Goal: Information Seeking & Learning: Learn about a topic

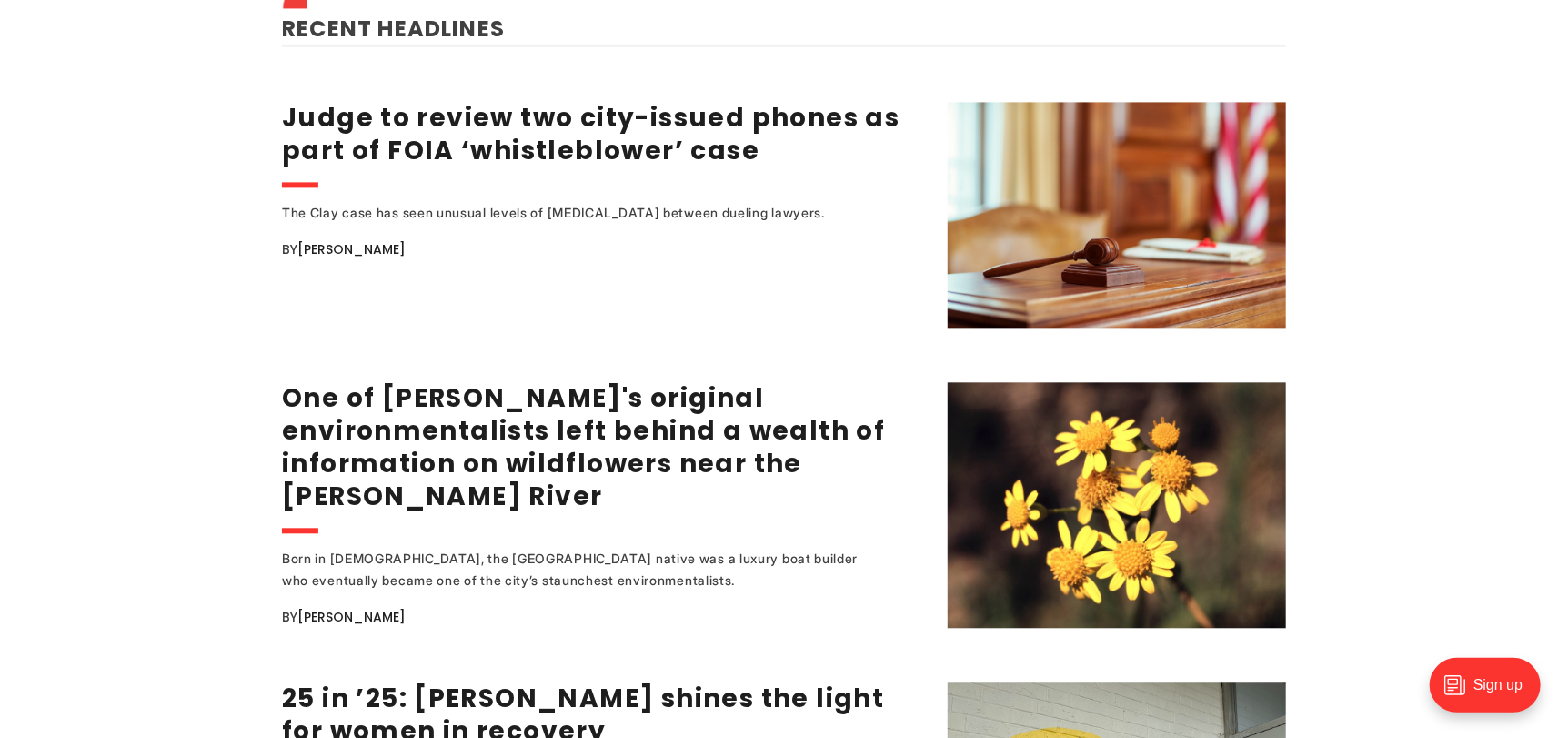
scroll to position [2183, 0]
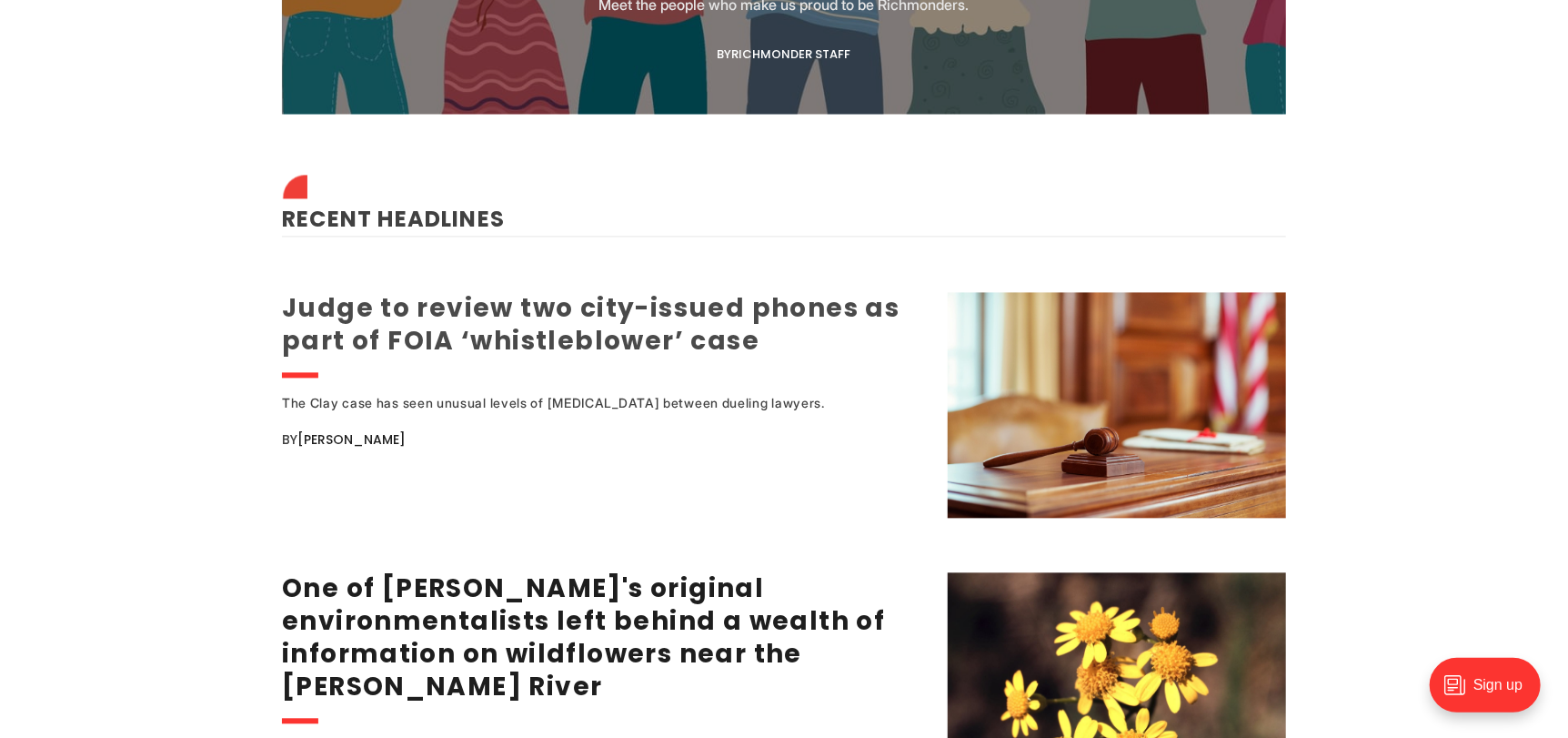
click at [564, 300] on link "Judge to review two city-issued phones as part of FOIA ‘whistleblower’ case" at bounding box center [590, 324] width 617 height 68
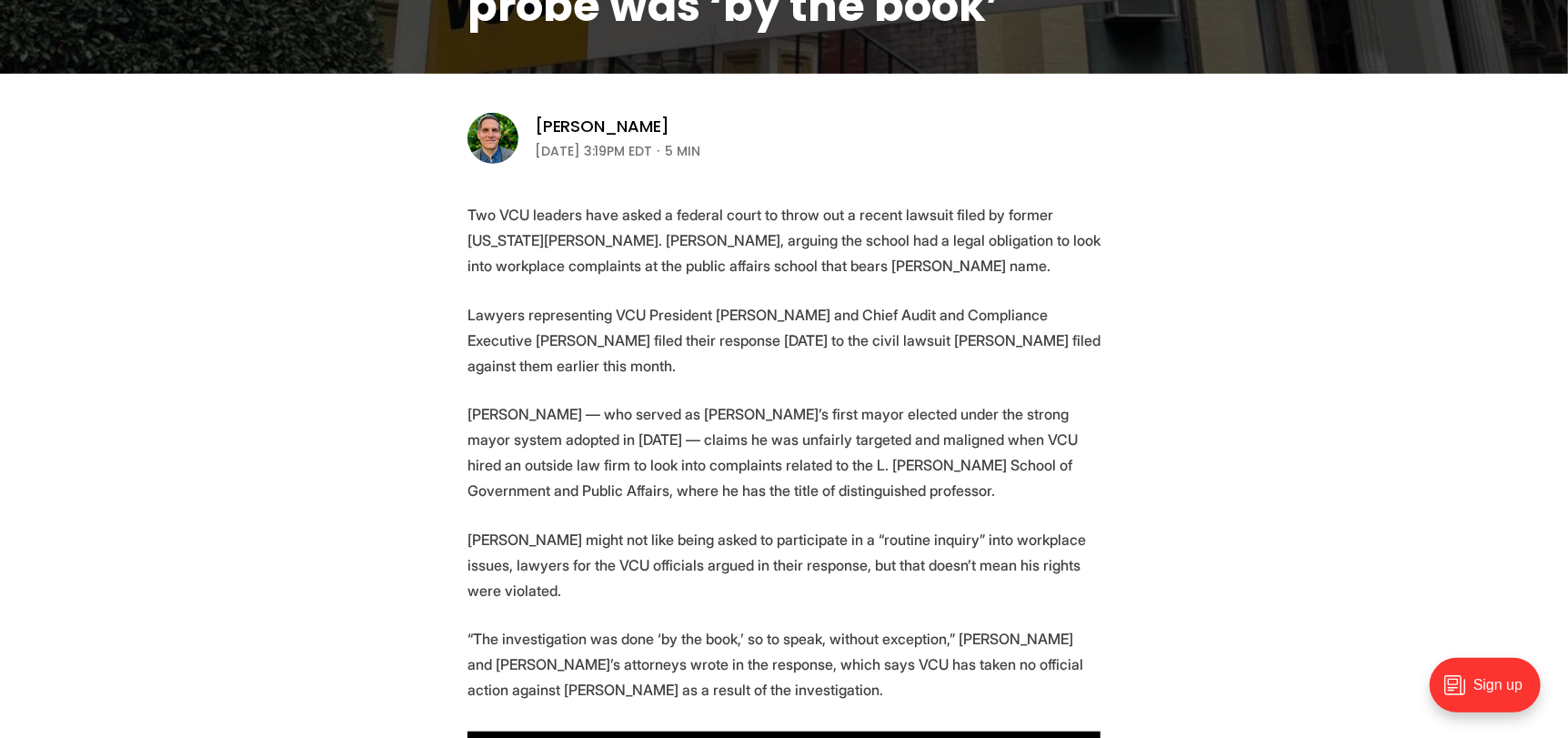
scroll to position [545, 0]
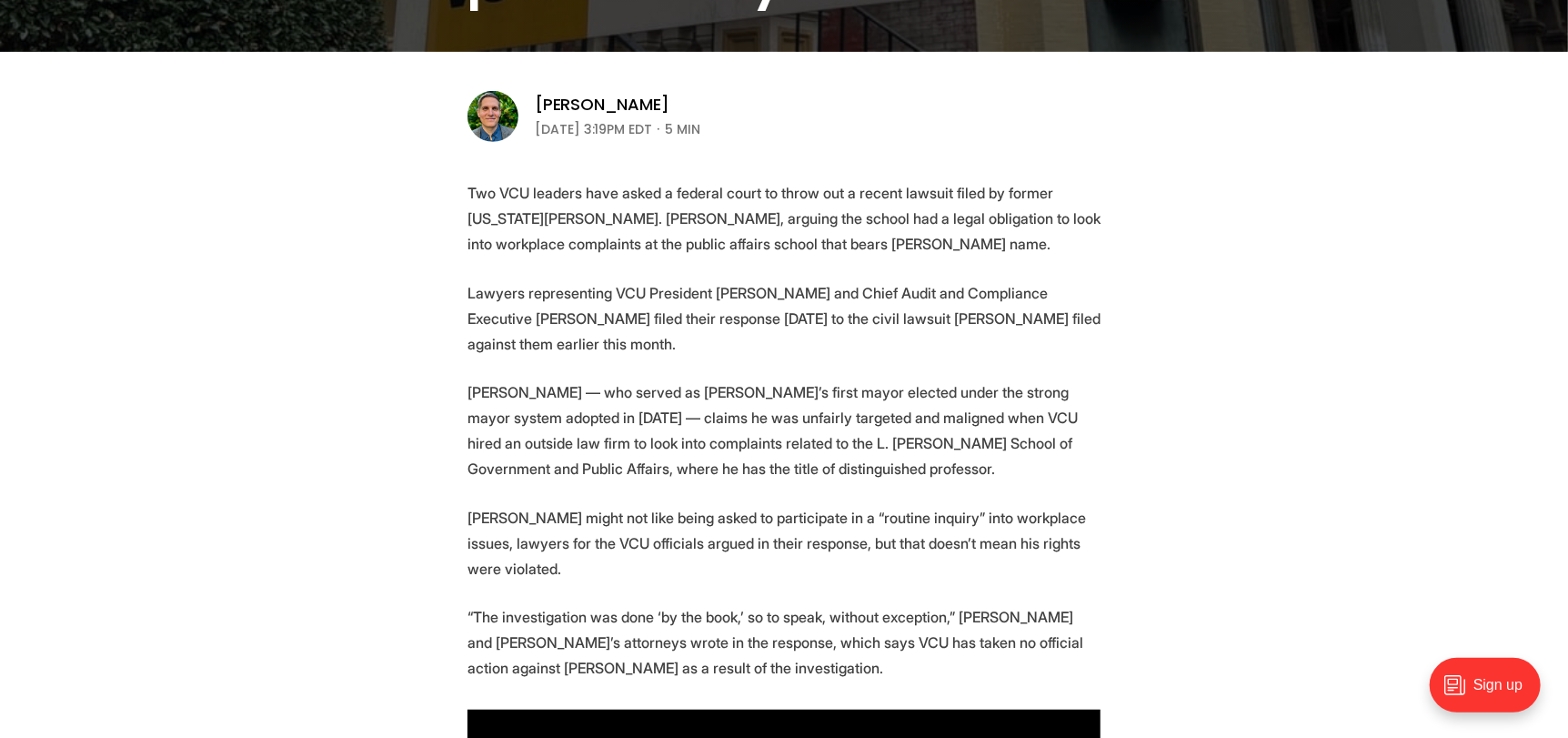
click at [502, 307] on p "Lawyers representing VCU President Michael Rao and Chief Audit and Compliance E…" at bounding box center [784, 318] width 633 height 77
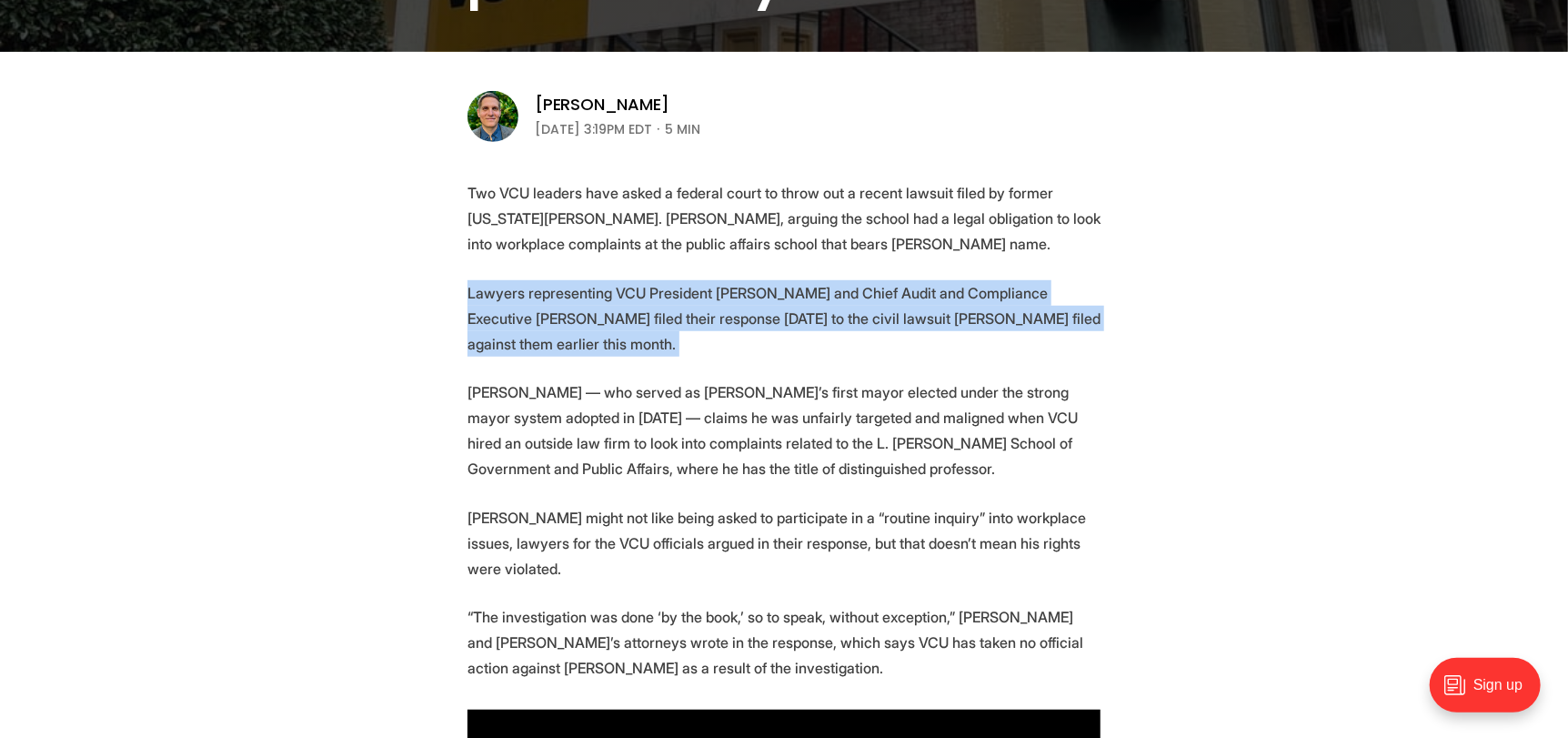
click at [502, 307] on p "Lawyers representing VCU President Michael Rao and Chief Audit and Compliance E…" at bounding box center [784, 318] width 633 height 77
click at [517, 308] on p "Lawyers representing VCU President Michael Rao and Chief Audit and Compliance E…" at bounding box center [784, 318] width 633 height 77
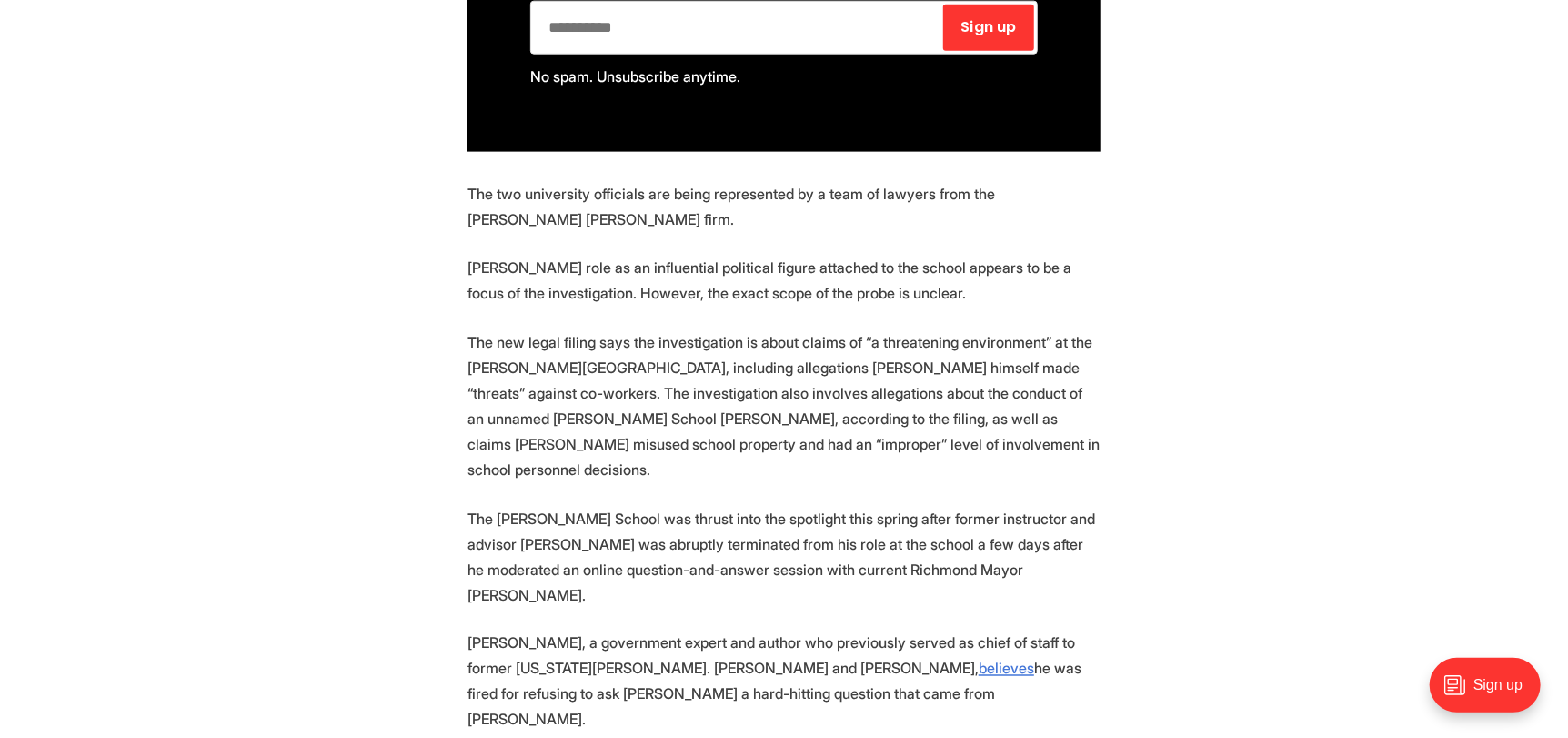
scroll to position [1456, 0]
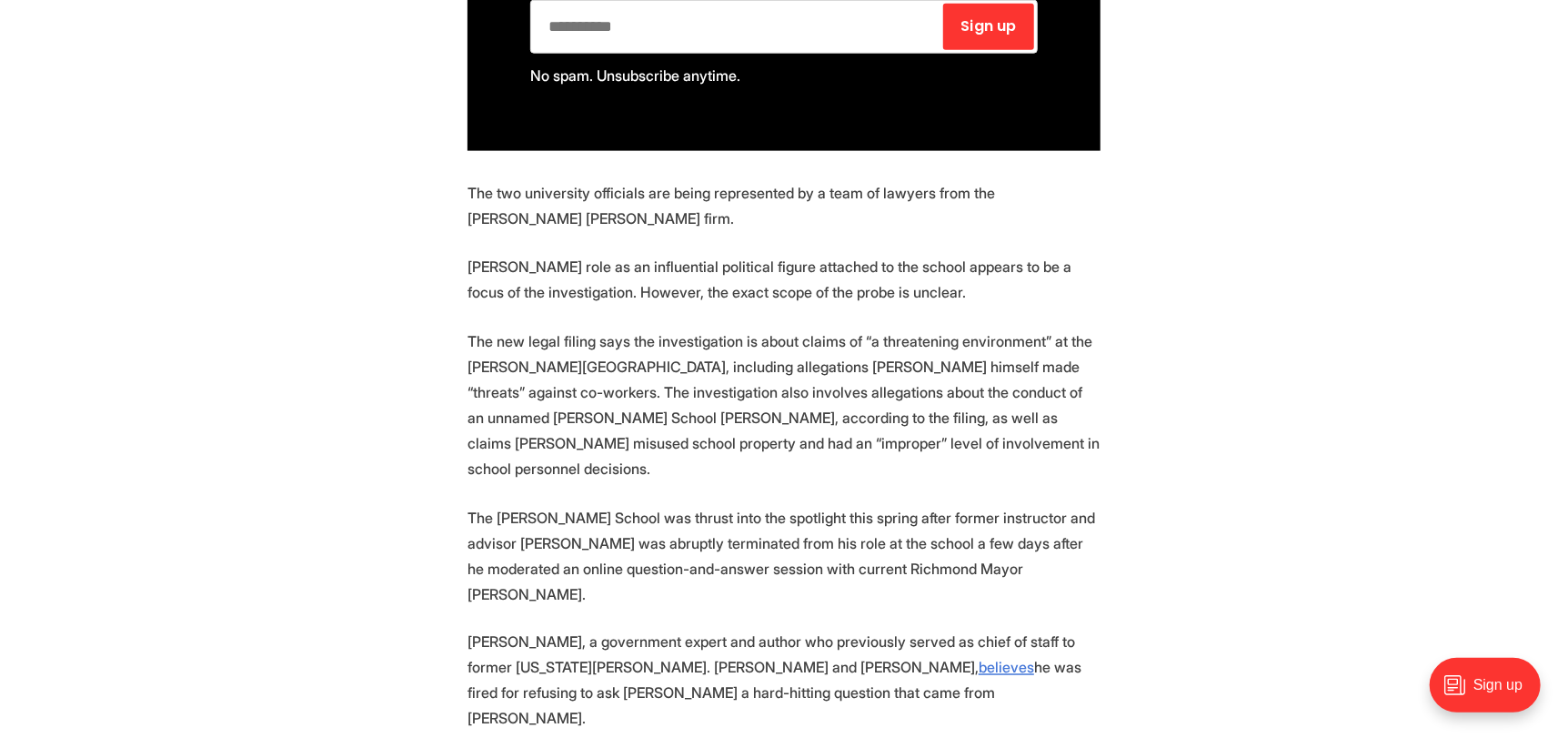
click at [520, 355] on p "The new legal filing says the investigation is about claims of “a threatening e…" at bounding box center [784, 404] width 633 height 153
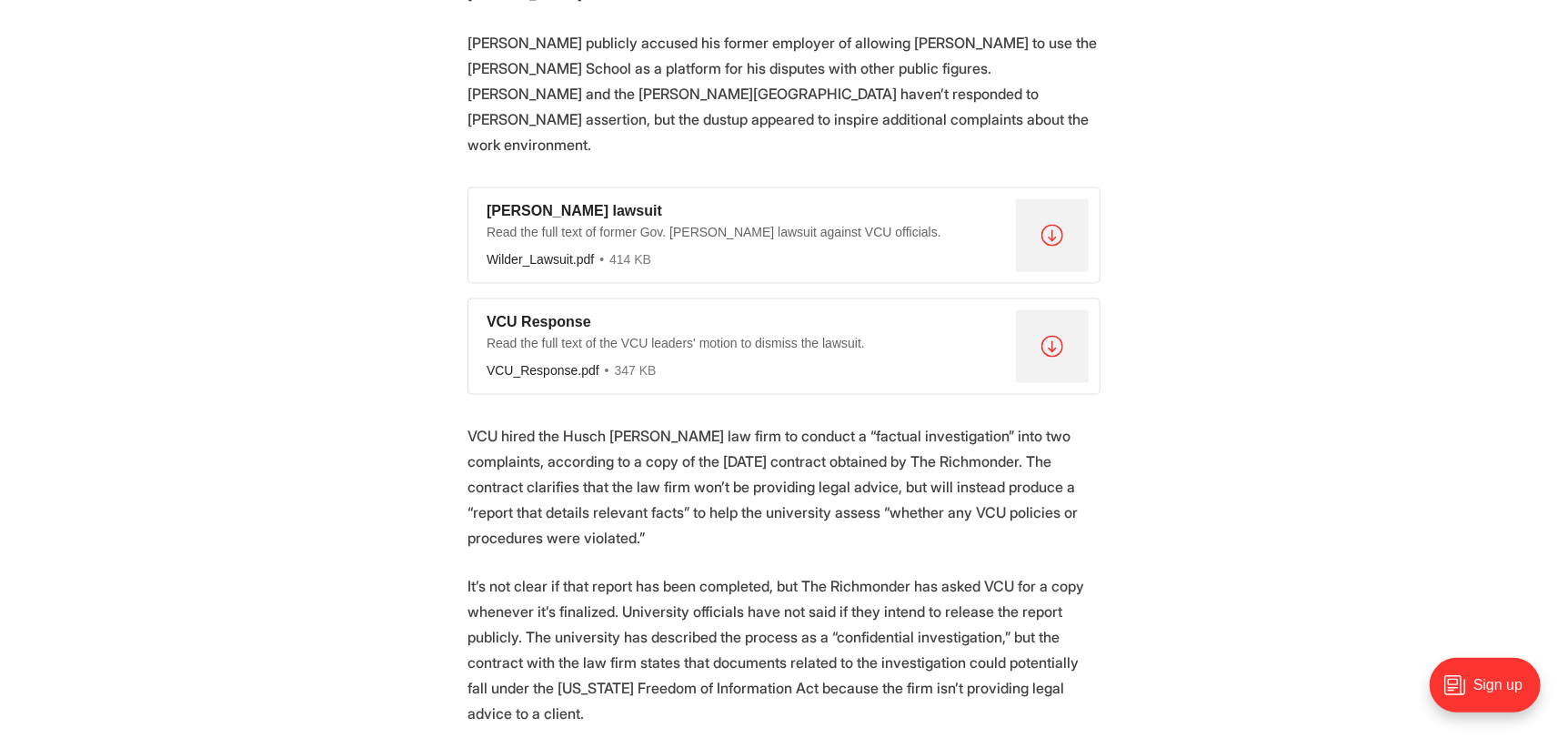
scroll to position [2273, 0]
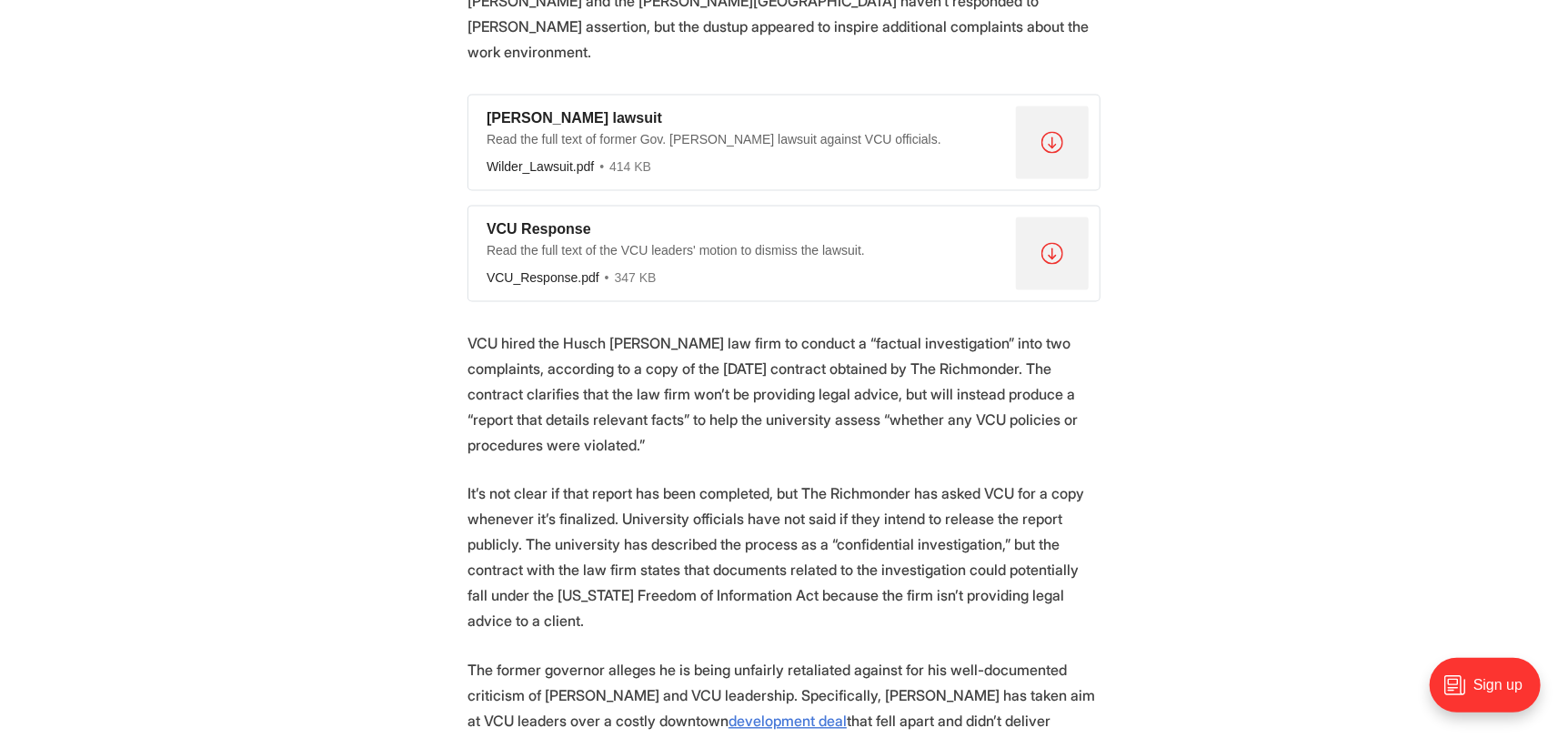
click at [557, 480] on p "It’s not clear if that report has been completed, but The Richmonder has asked …" at bounding box center [784, 556] width 633 height 153
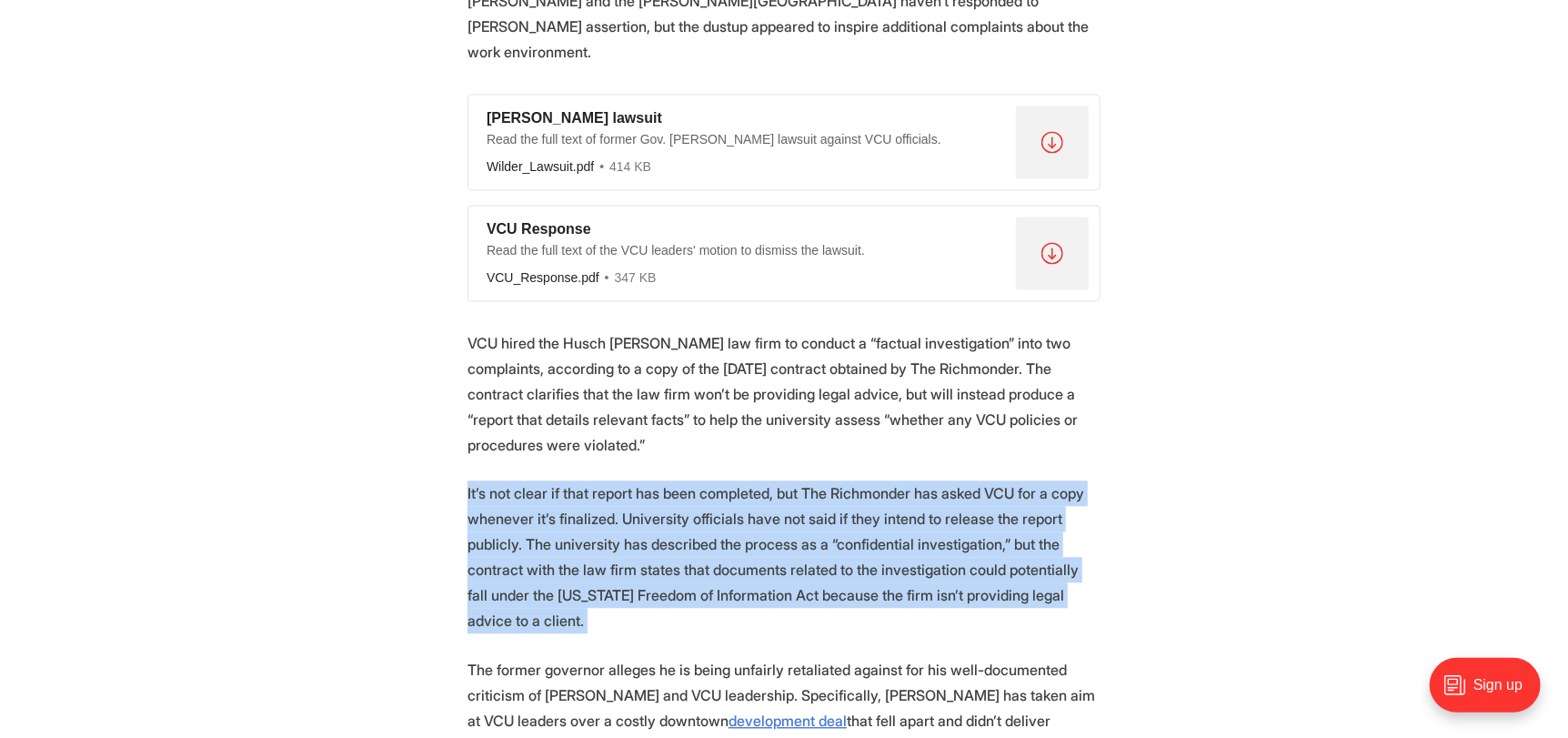
click at [557, 480] on p "It’s not clear if that report has been completed, but The Richmonder has asked …" at bounding box center [784, 556] width 633 height 153
click at [520, 480] on p "It’s not clear if that report has been completed, but The Richmonder has asked …" at bounding box center [784, 556] width 633 height 153
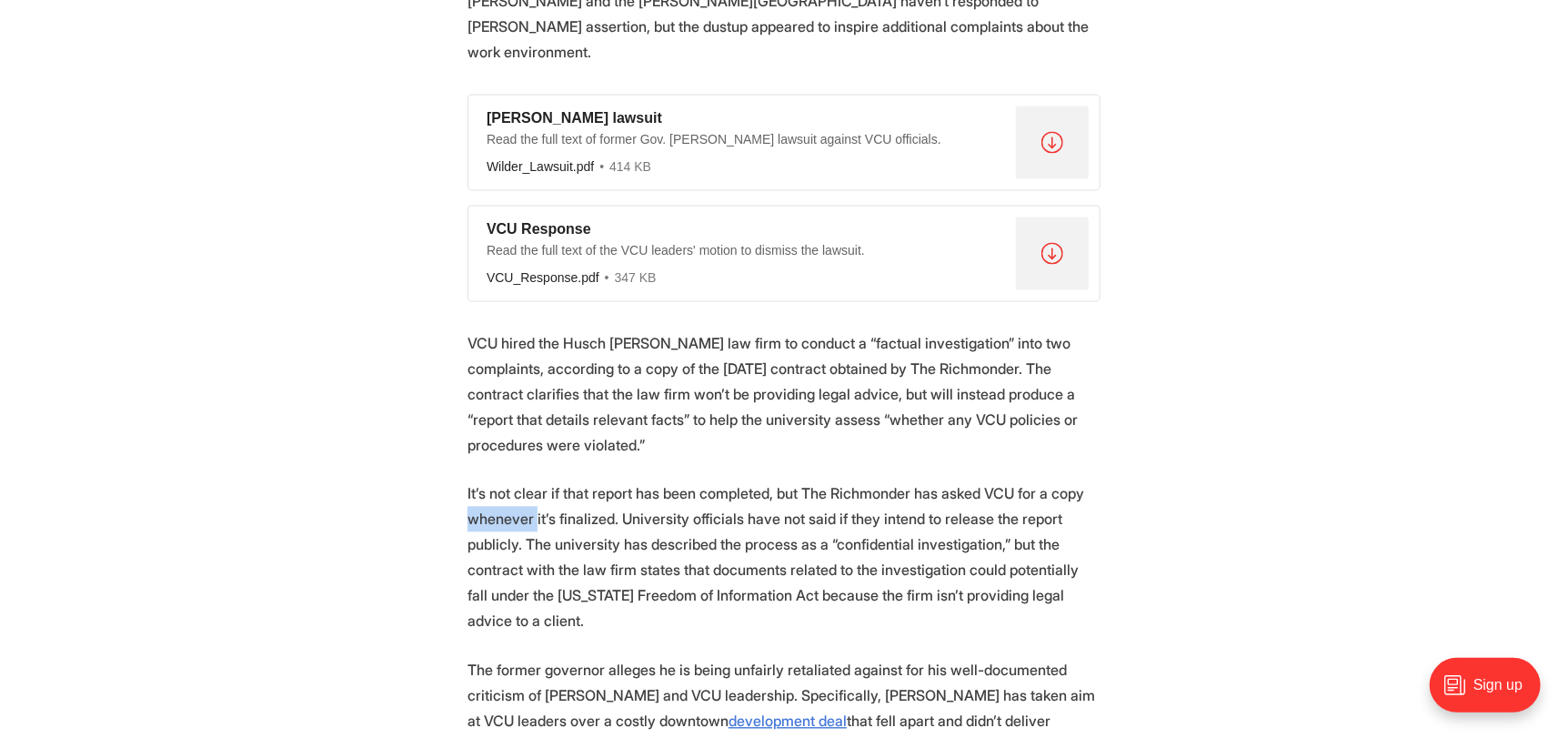
click at [520, 480] on p "It’s not clear if that report has been completed, but The Richmonder has asked …" at bounding box center [784, 556] width 633 height 153
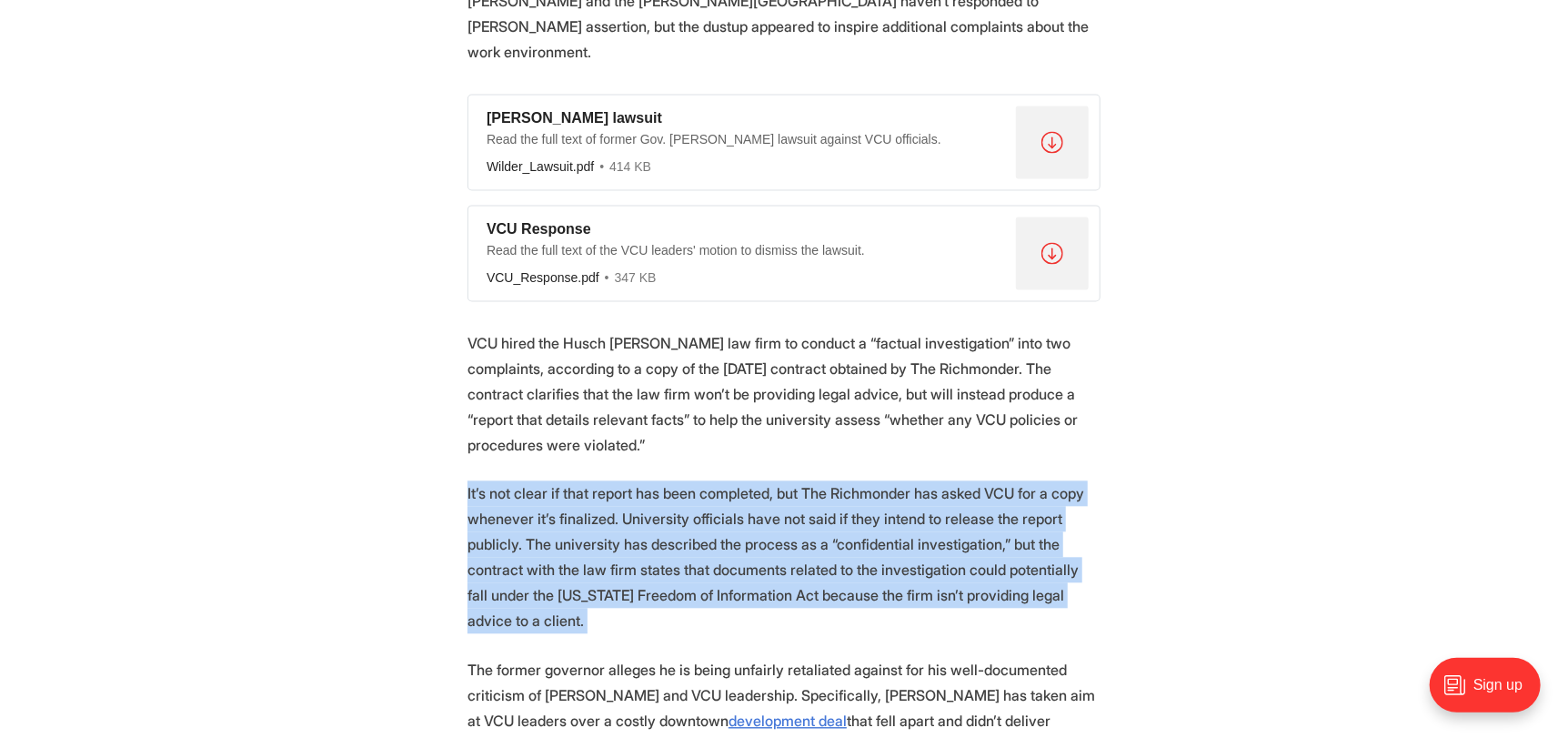
click at [520, 480] on p "It’s not clear if that report has been completed, but The Richmonder has asked …" at bounding box center [784, 556] width 633 height 153
click at [483, 480] on p "It’s not clear if that report has been completed, but The Richmonder has asked …" at bounding box center [784, 556] width 633 height 153
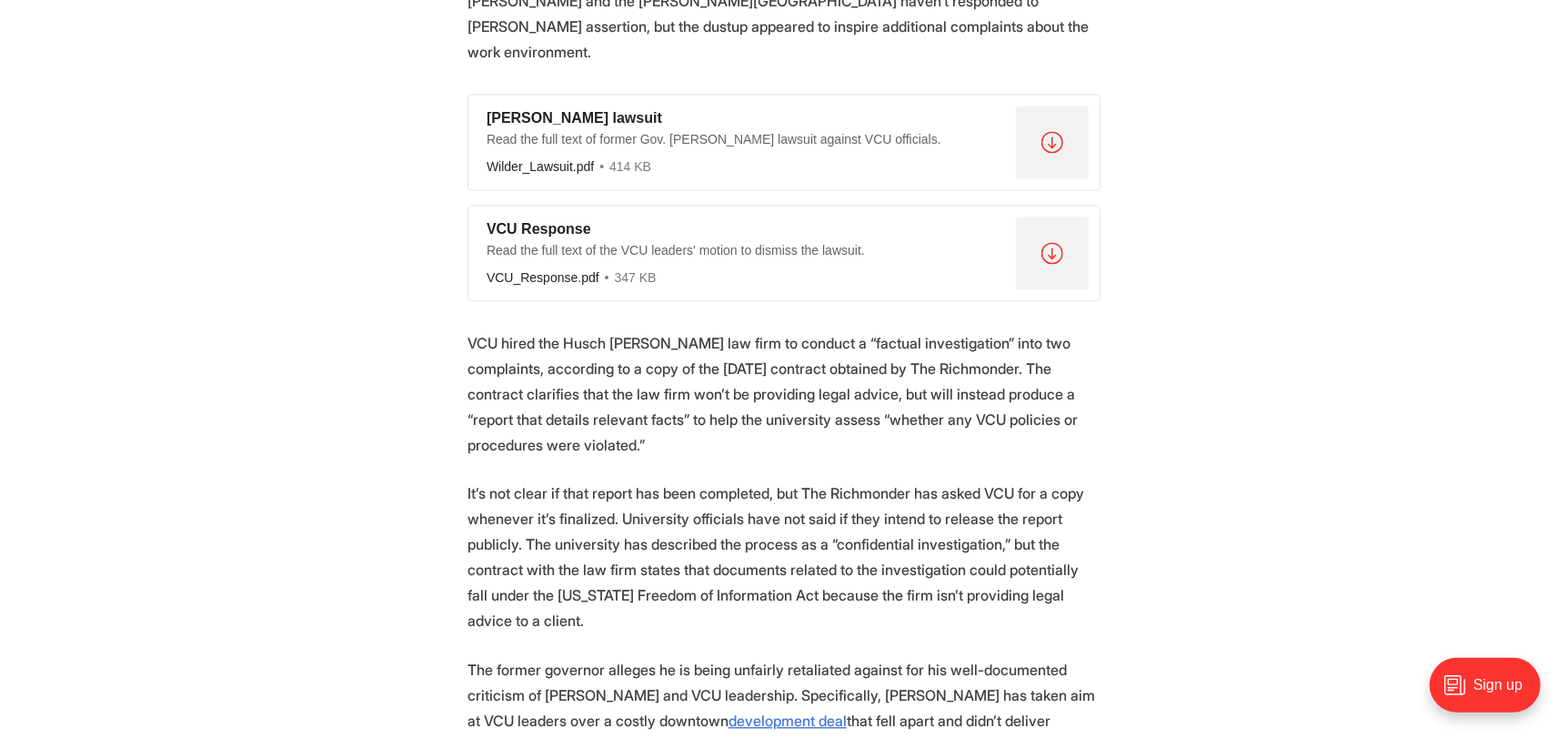
click at [473, 331] on p "VCU hired the Husch Blackwell law firm to conduct a “factual investigation” int…" at bounding box center [784, 394] width 633 height 127
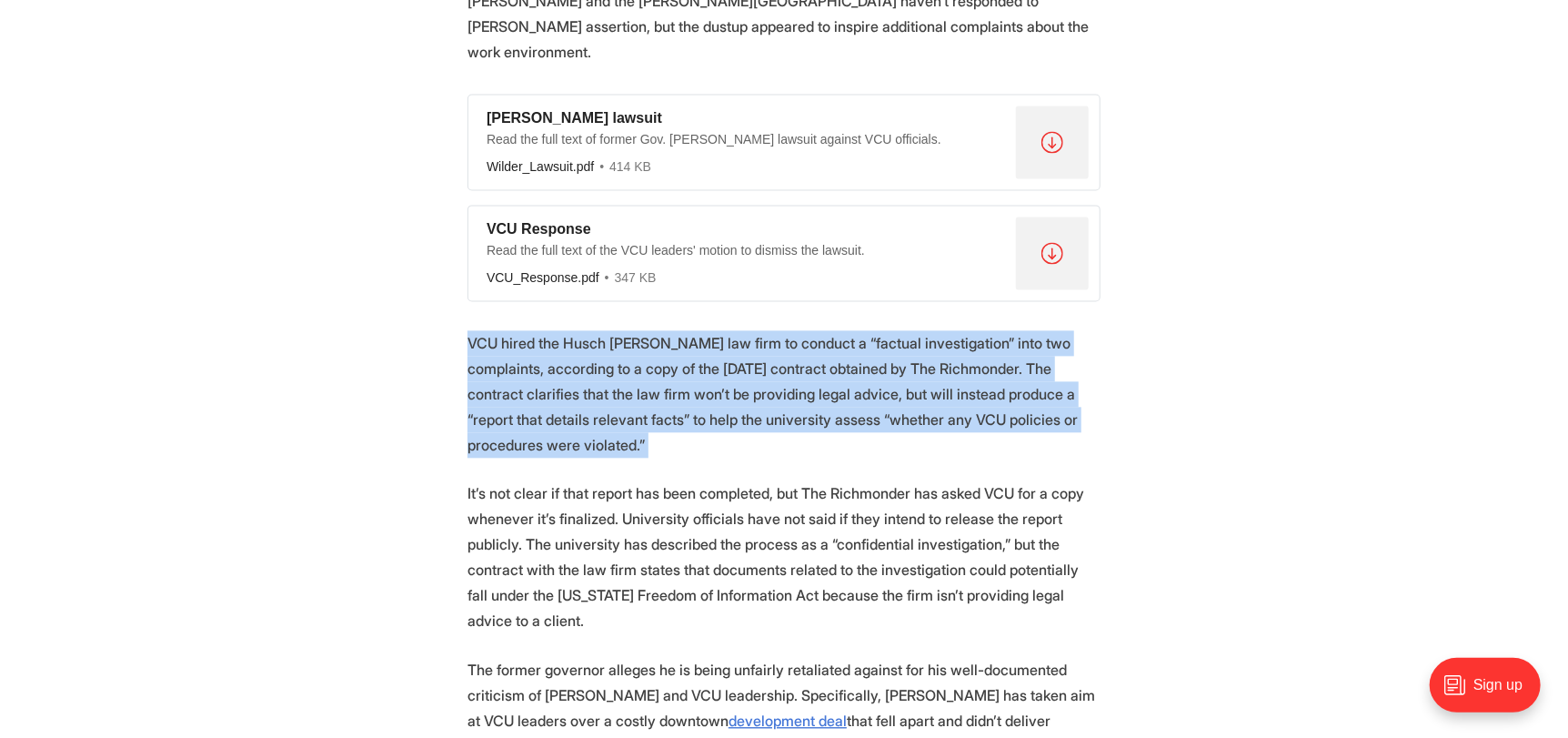
click at [473, 331] on p "VCU hired the Husch Blackwell law firm to conduct a “factual investigation” int…" at bounding box center [784, 394] width 633 height 127
click at [479, 331] on p "VCU hired the Husch Blackwell law firm to conduct a “factual investigation” int…" at bounding box center [784, 394] width 633 height 127
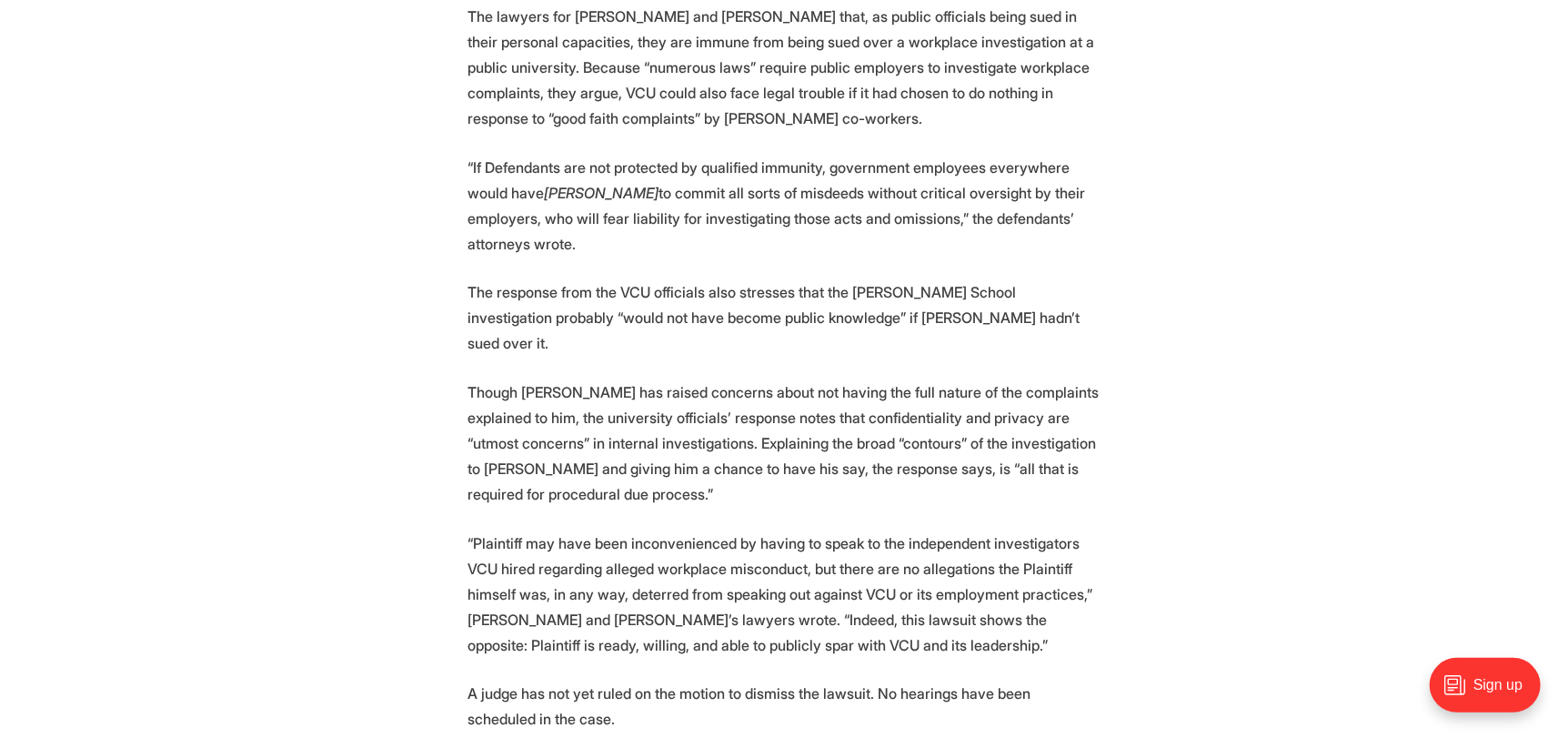
scroll to position [3183, 0]
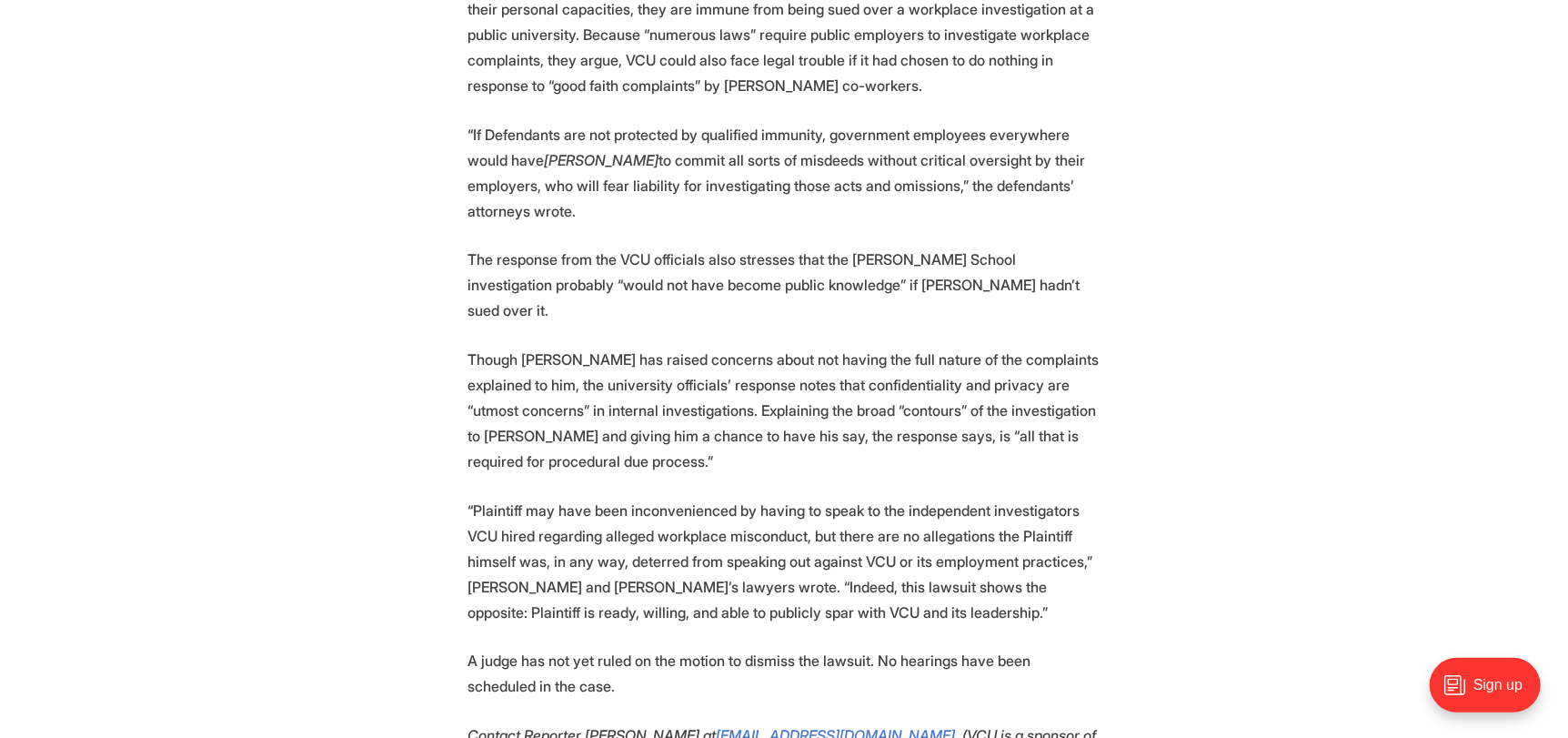
click at [494, 498] on p "“Plaintiff may have been inconvenienced by having to speak to the independent i…" at bounding box center [784, 561] width 633 height 127
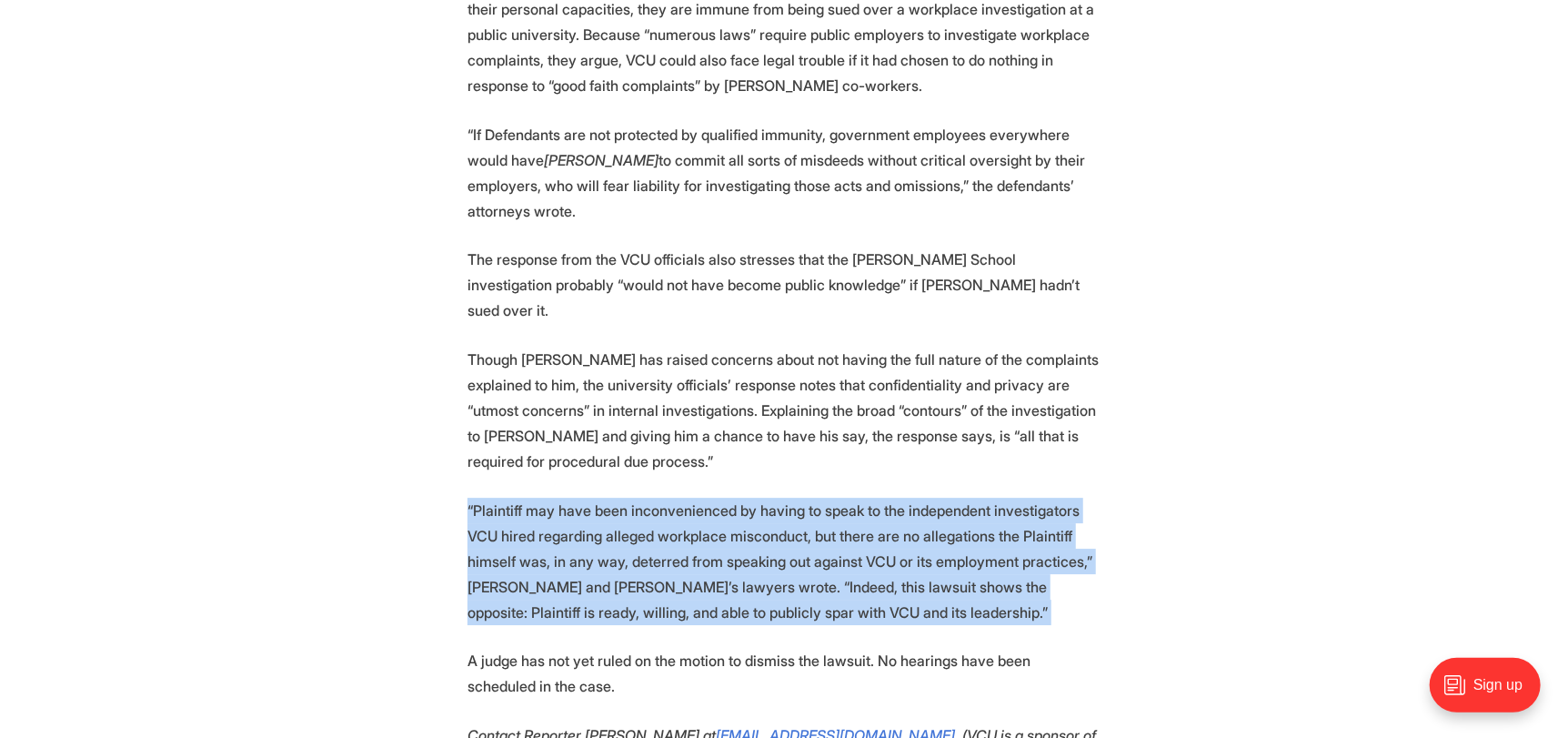
click at [494, 498] on p "“Plaintiff may have been inconvenienced by having to speak to the independent i…" at bounding box center [784, 561] width 633 height 127
click at [501, 498] on p "“Plaintiff may have been inconvenienced by having to speak to the independent i…" at bounding box center [784, 561] width 633 height 127
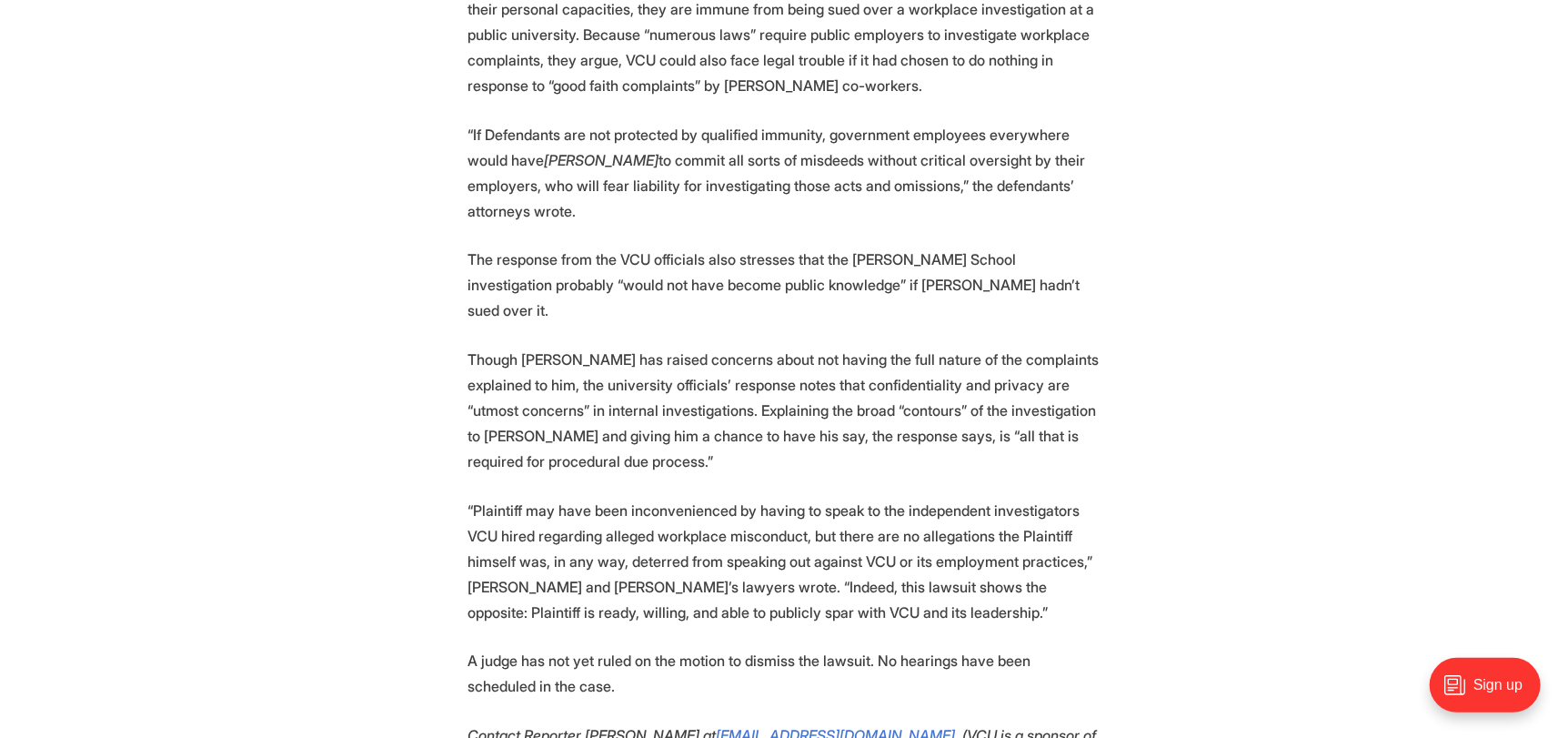
click at [501, 498] on p "“Plaintiff may have been inconvenienced by having to speak to the independent i…" at bounding box center [784, 561] width 633 height 127
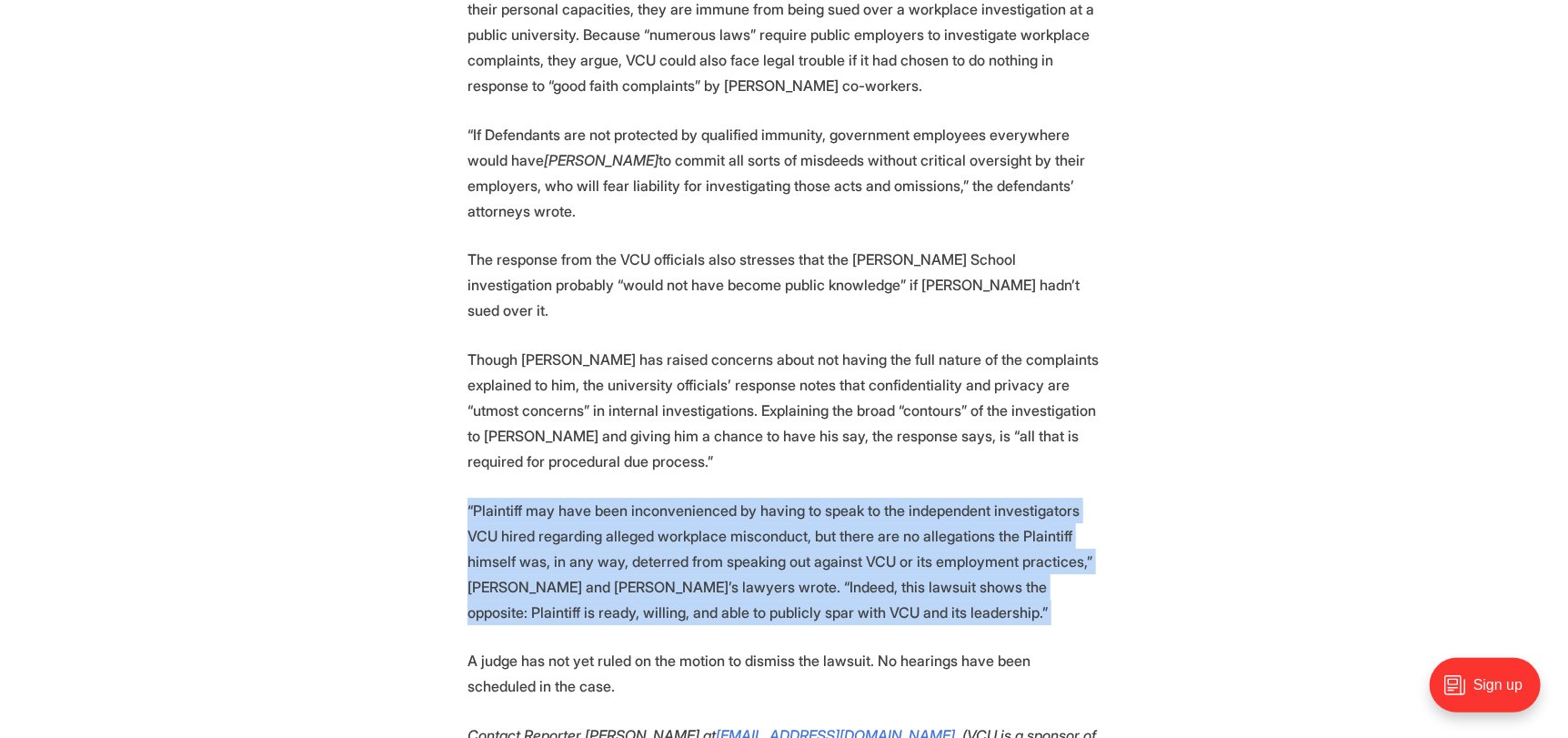
click at [501, 498] on p "“Plaintiff may have been inconvenienced by having to speak to the independent i…" at bounding box center [784, 561] width 633 height 127
click at [566, 498] on p "“Plaintiff may have been inconvenienced by having to speak to the independent i…" at bounding box center [784, 561] width 633 height 127
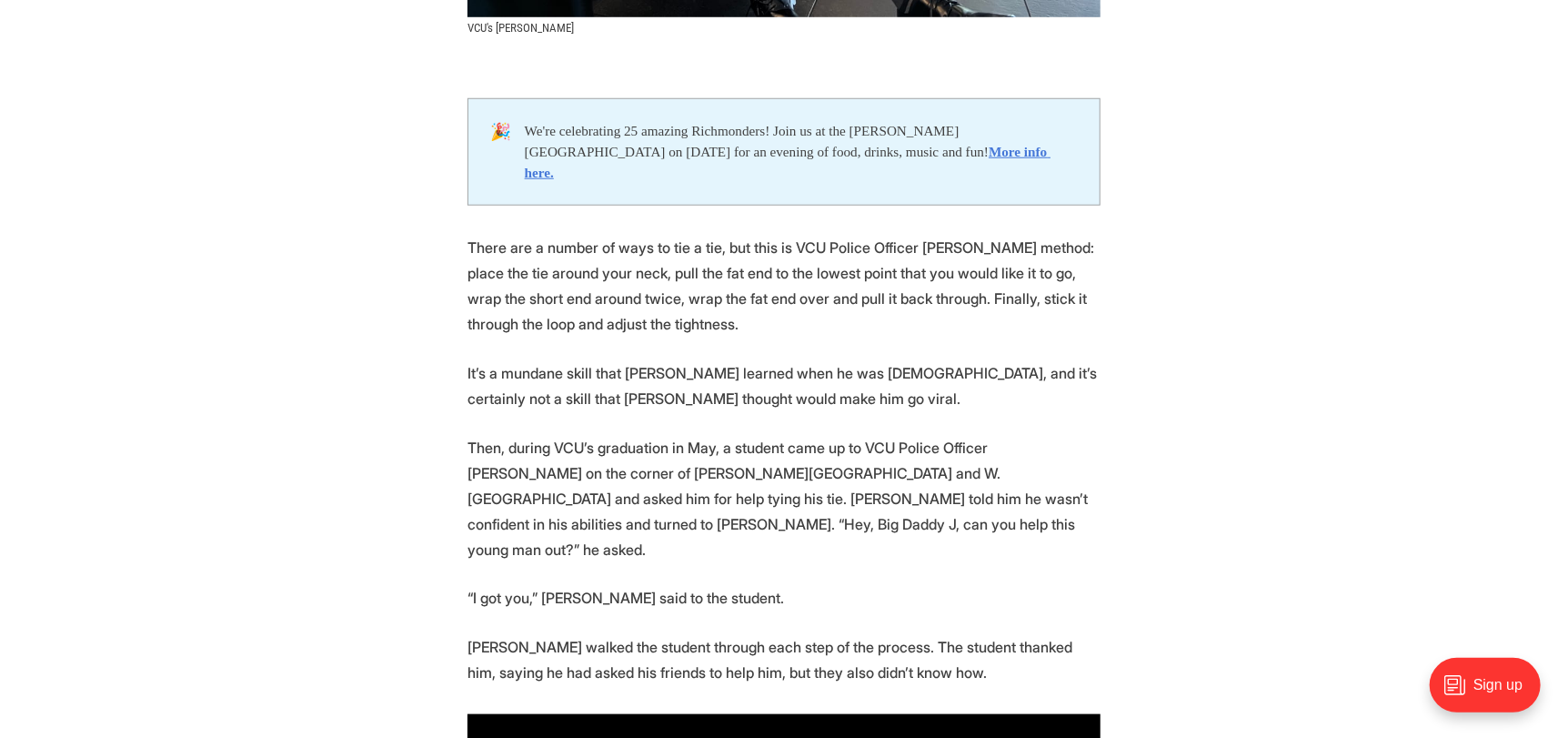
scroll to position [1092, 0]
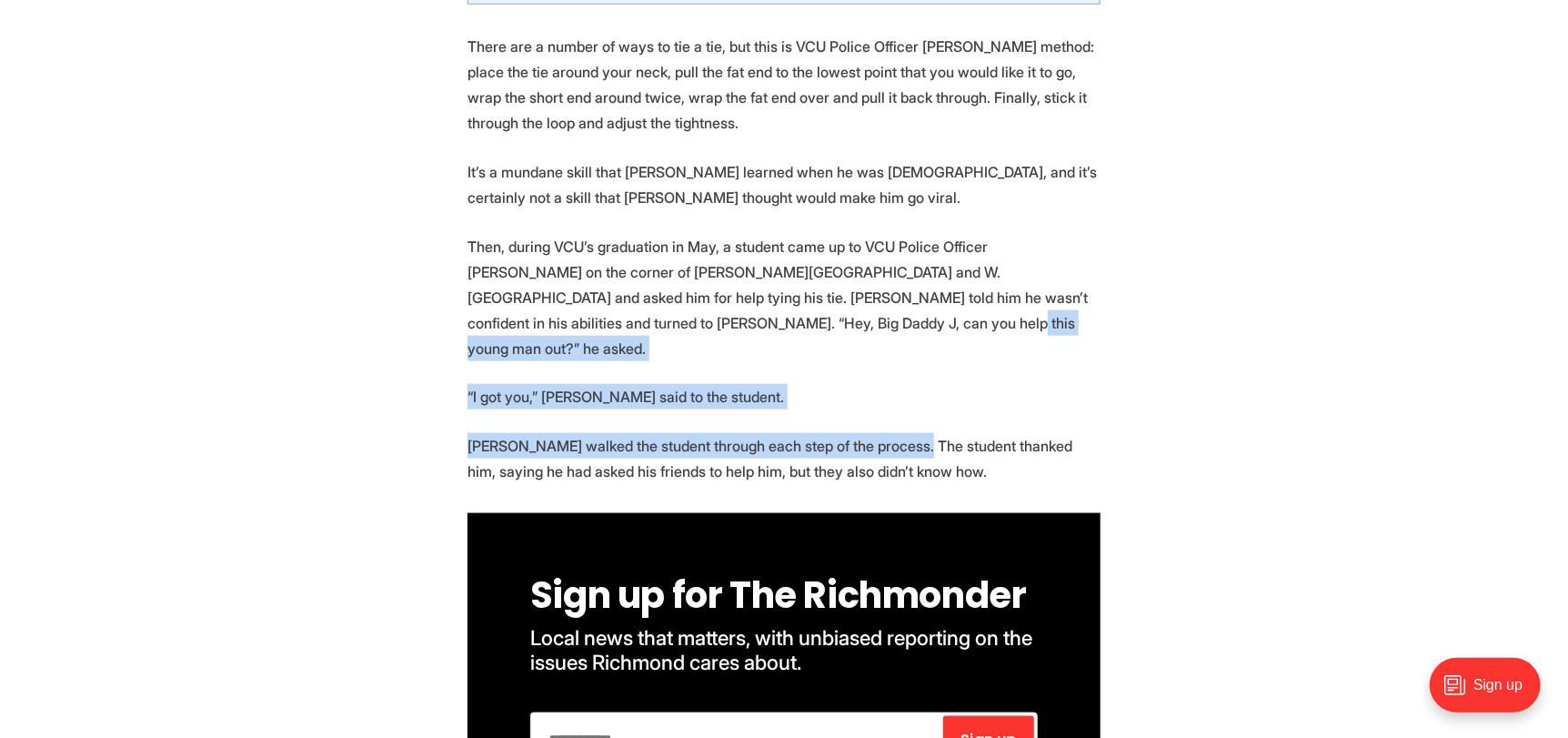
drag, startPoint x: 717, startPoint y: 316, endPoint x: 910, endPoint y: 380, distance: 203.3
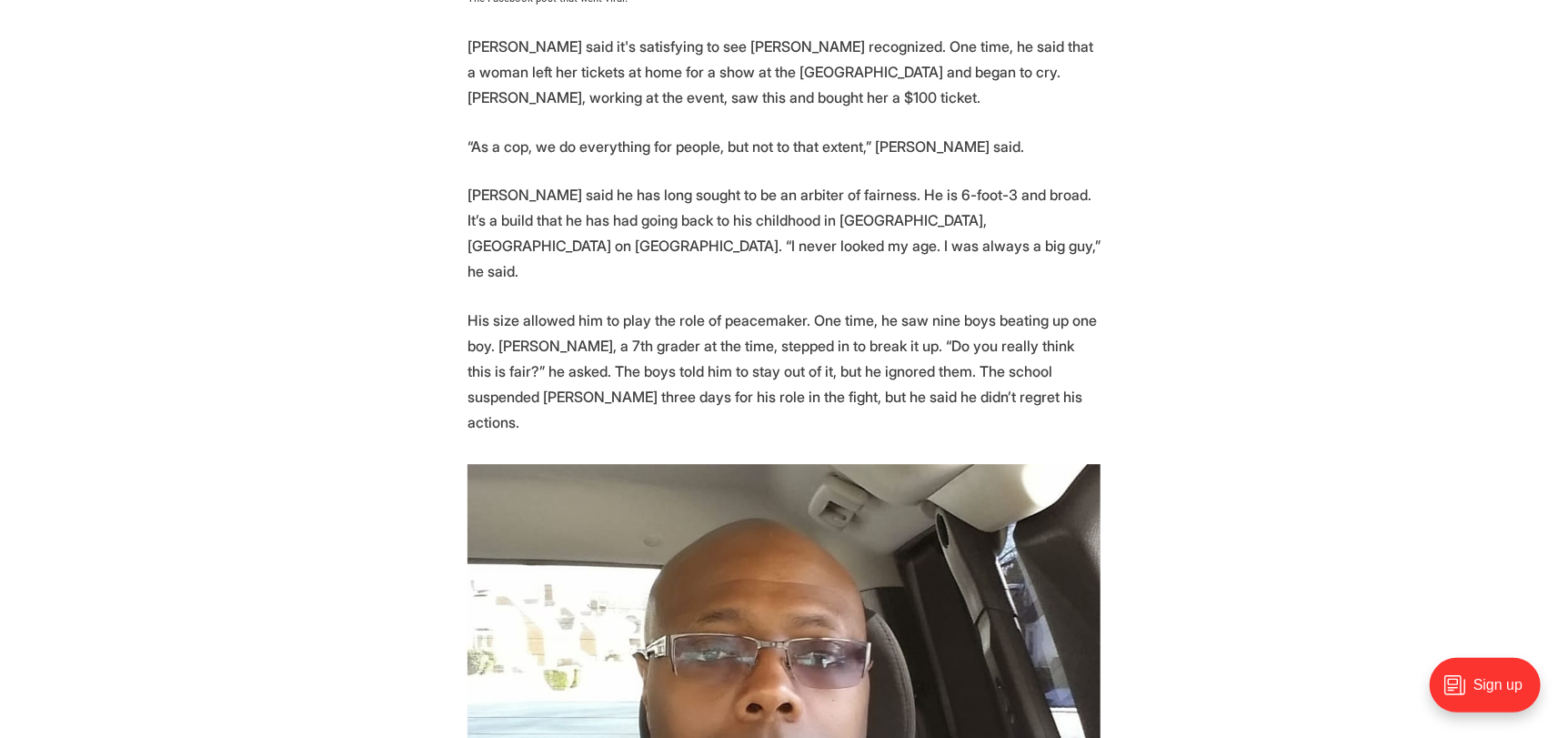
scroll to position [3092, 0]
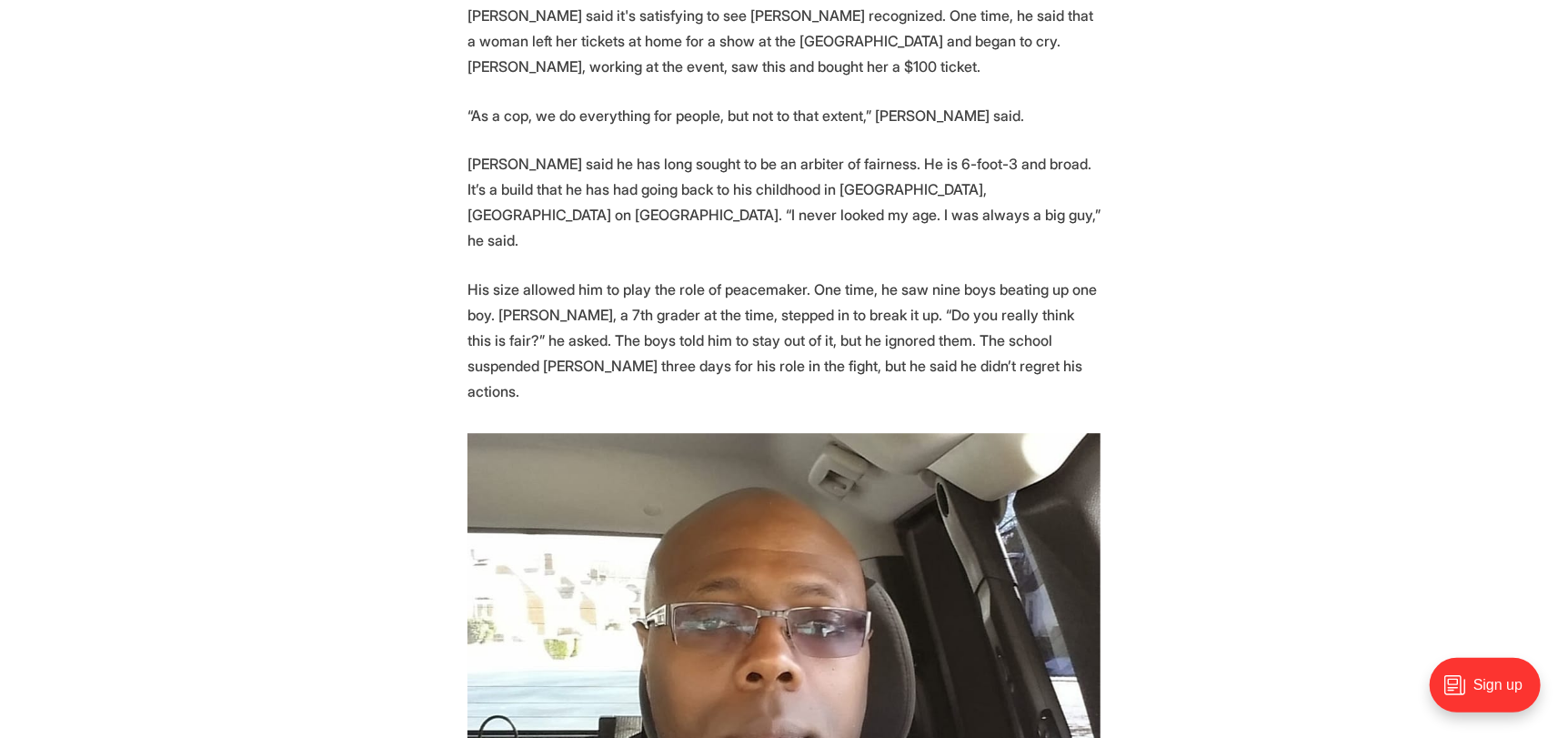
click at [1180, 294] on section "🎉 We're celebrating 25 amazing Richmonders! Join us at the Robinson Theater on …" at bounding box center [784, 124] width 1568 height 4511
click at [1182, 294] on section "🎉 We're celebrating 25 amazing Richmonders! Join us at the Robinson Theater on …" at bounding box center [784, 124] width 1568 height 4511
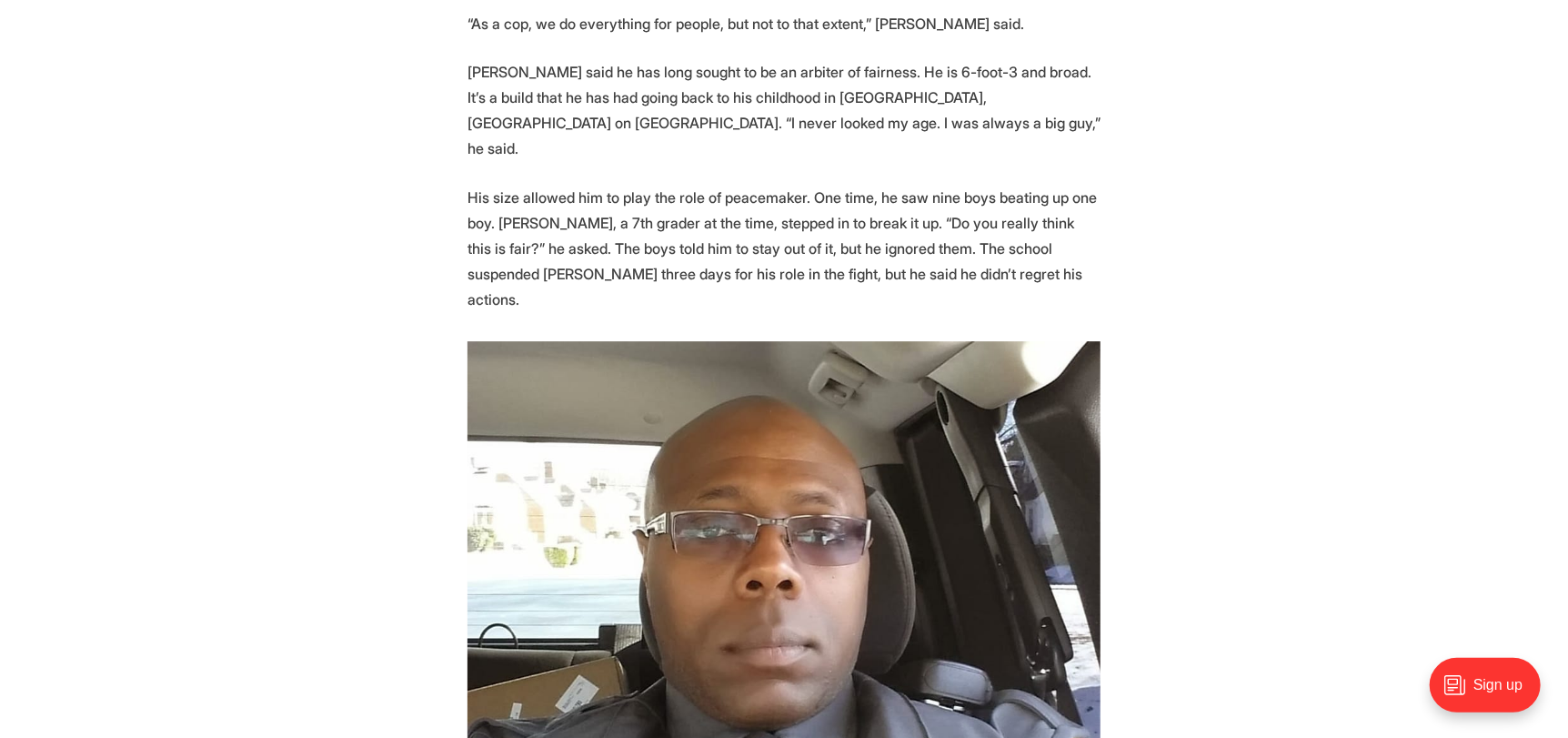
scroll to position [3275, 0]
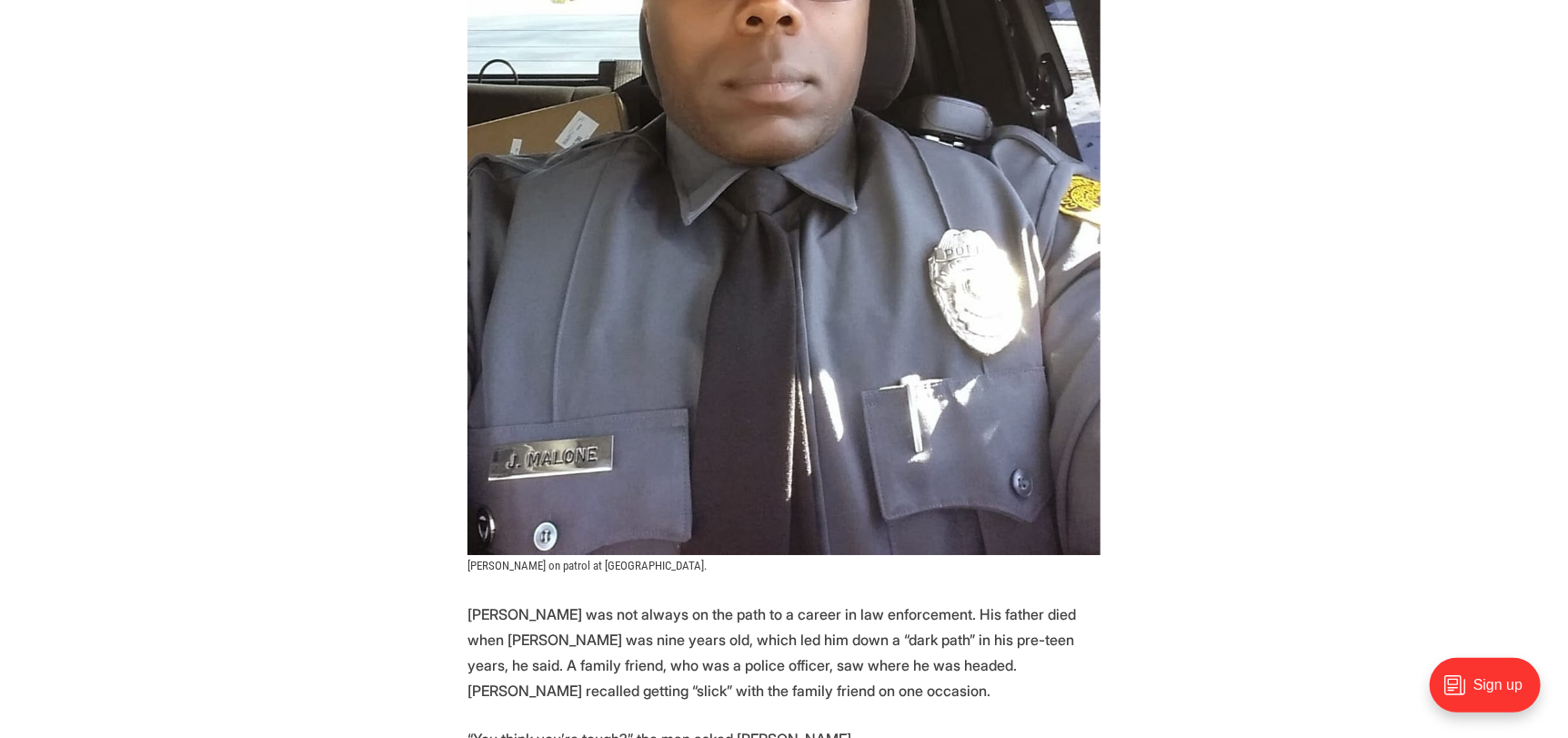
scroll to position [3820, 0]
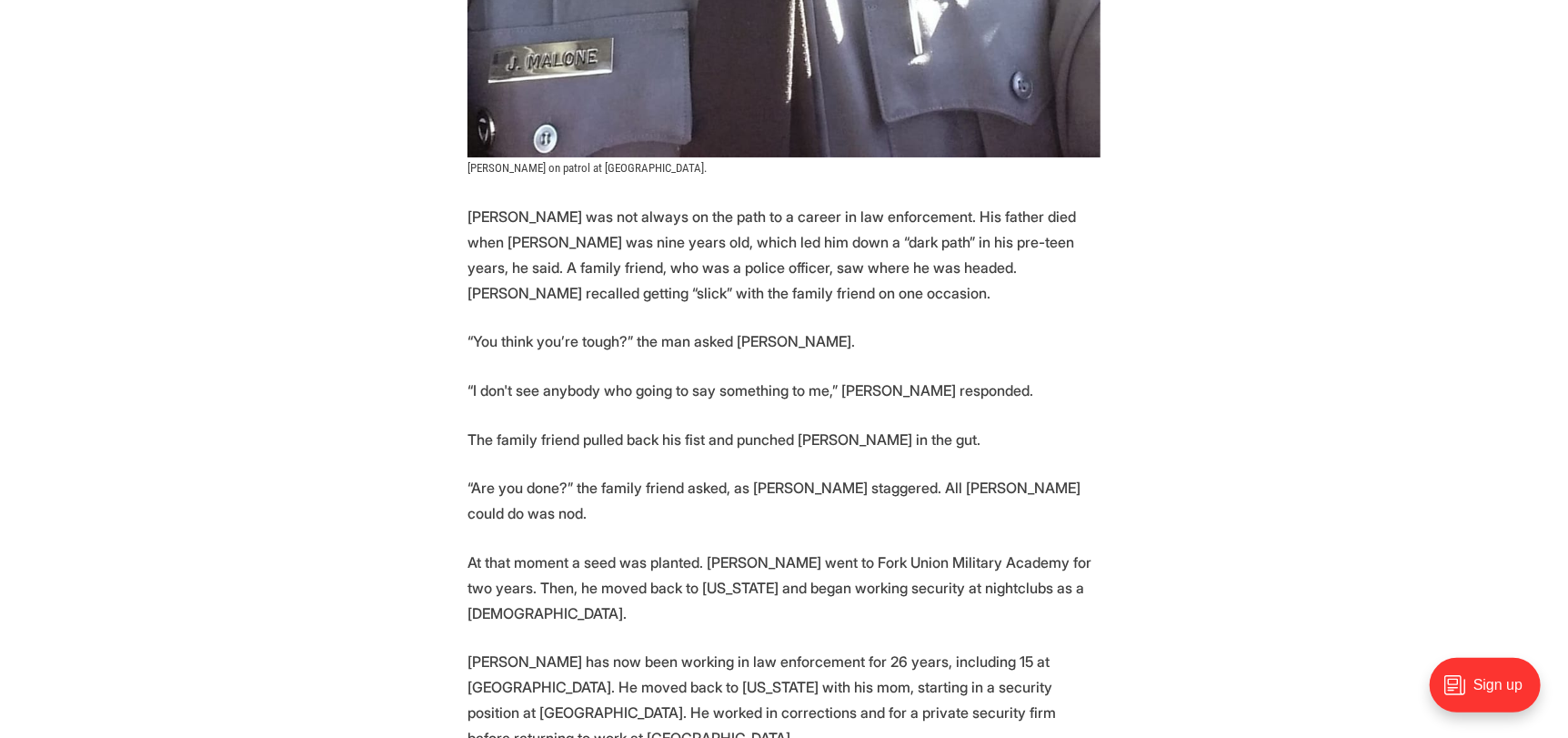
scroll to position [4183, 0]
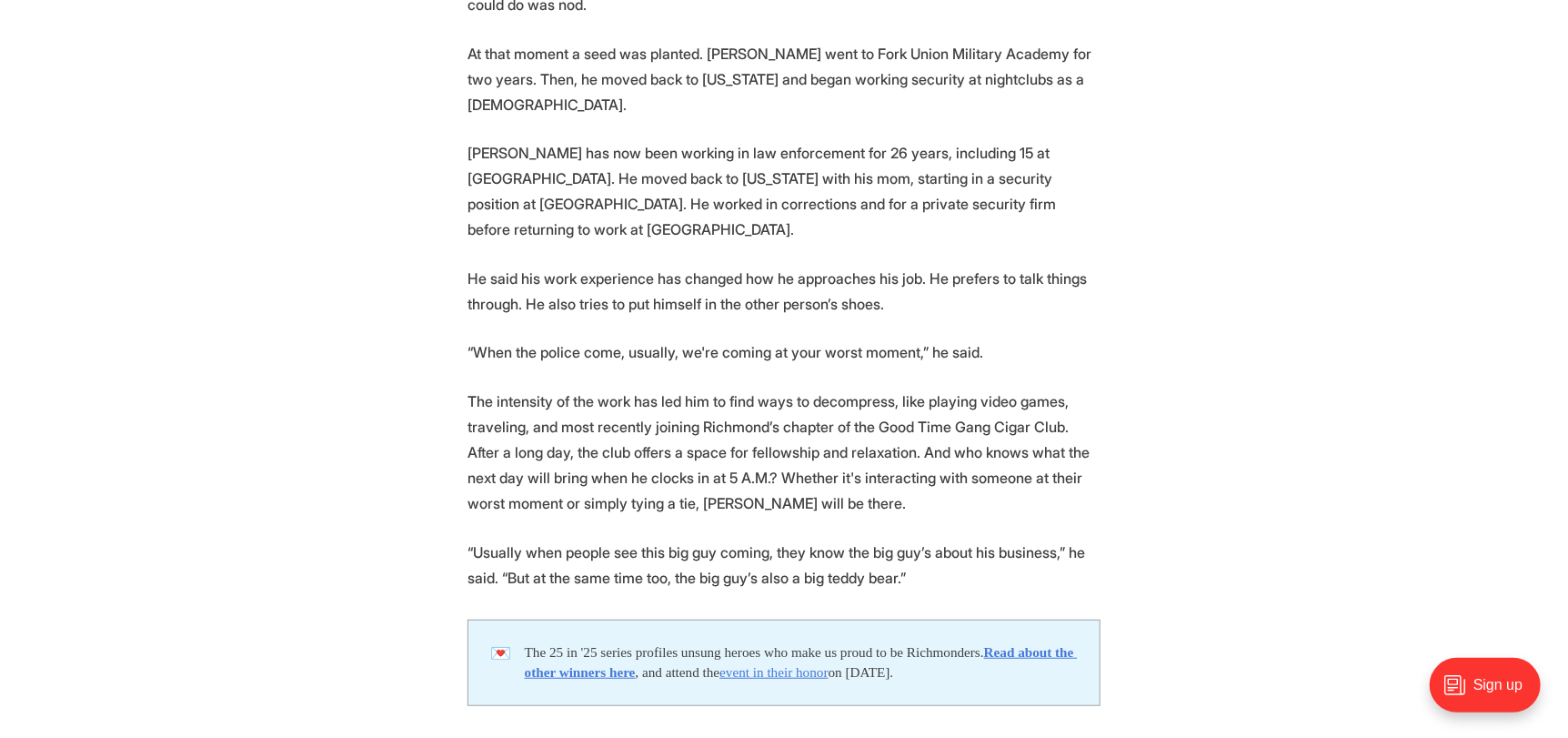
scroll to position [4655, 0]
click at [952, 539] on p "“Usually when people see this big guy coming, they know the big guy’s about his…" at bounding box center [784, 564] width 633 height 51
click at [951, 539] on p "“Usually when people see this big guy coming, they know the big guy’s about his…" at bounding box center [784, 564] width 633 height 51
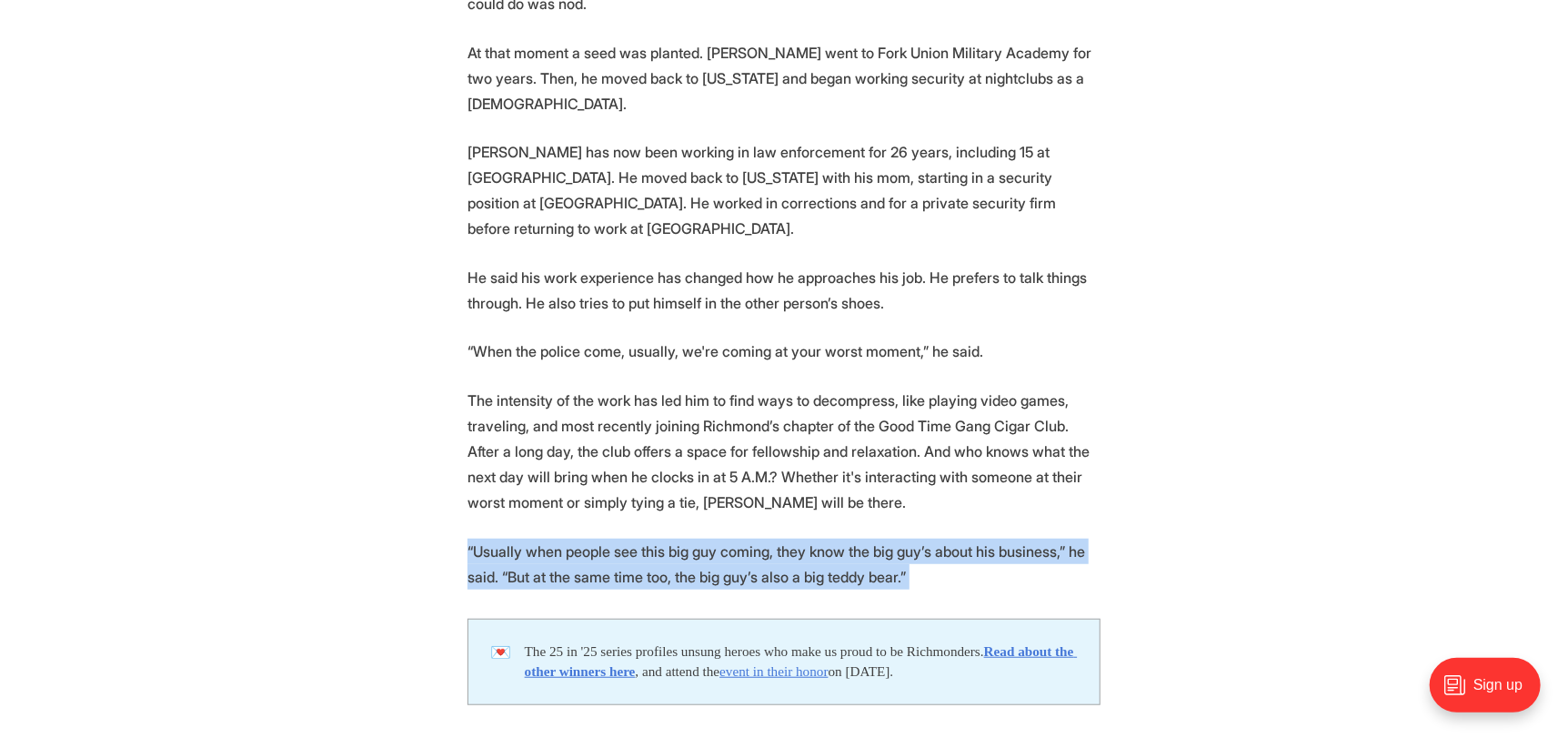
click at [951, 539] on p "“Usually when people see this big guy coming, they know the big guy’s about his…" at bounding box center [784, 564] width 633 height 51
click at [1020, 539] on p "“Usually when people see this big guy coming, they know the big guy’s about his…" at bounding box center [784, 564] width 633 height 51
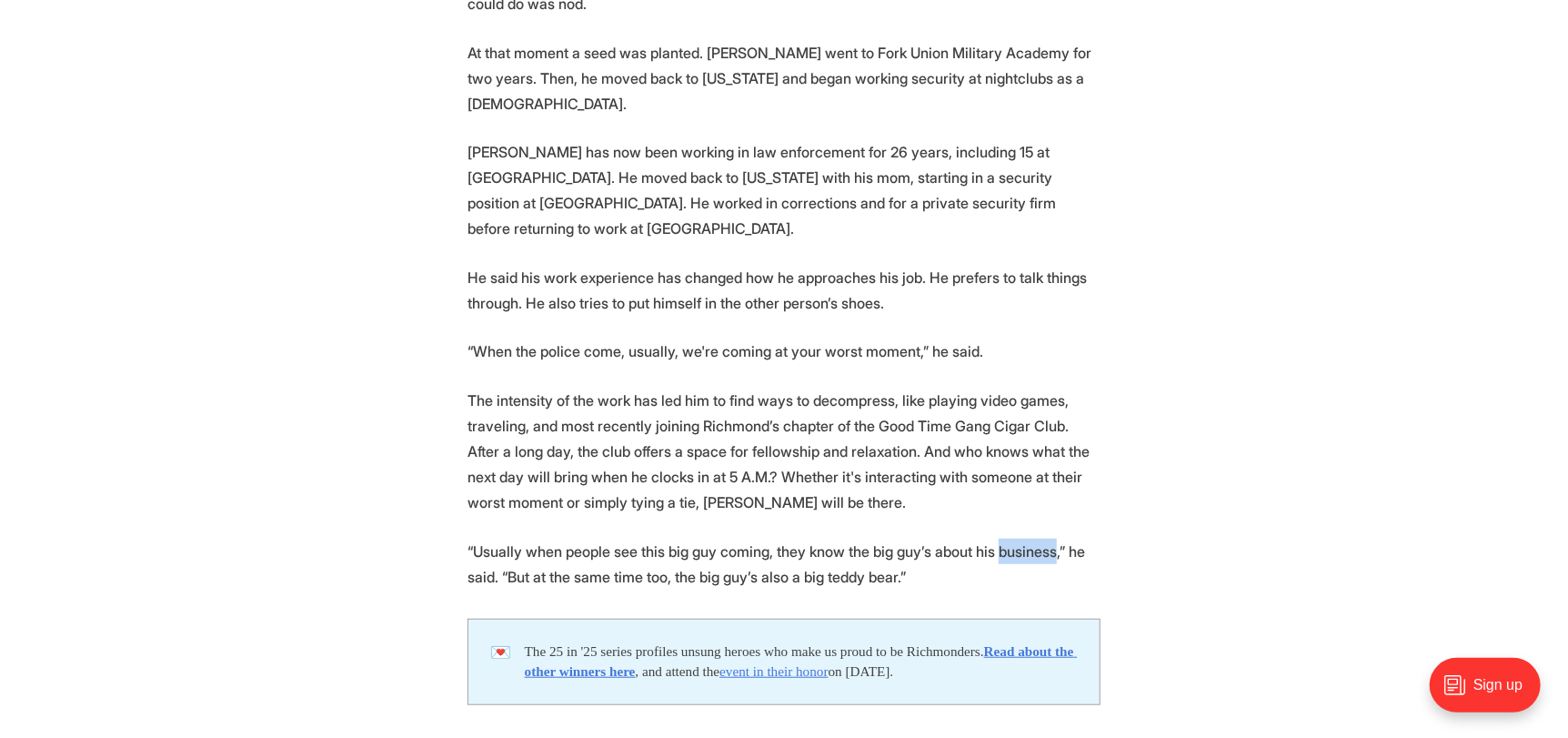
click at [1020, 539] on p "“Usually when people see this big guy coming, they know the big guy’s about his…" at bounding box center [784, 564] width 633 height 51
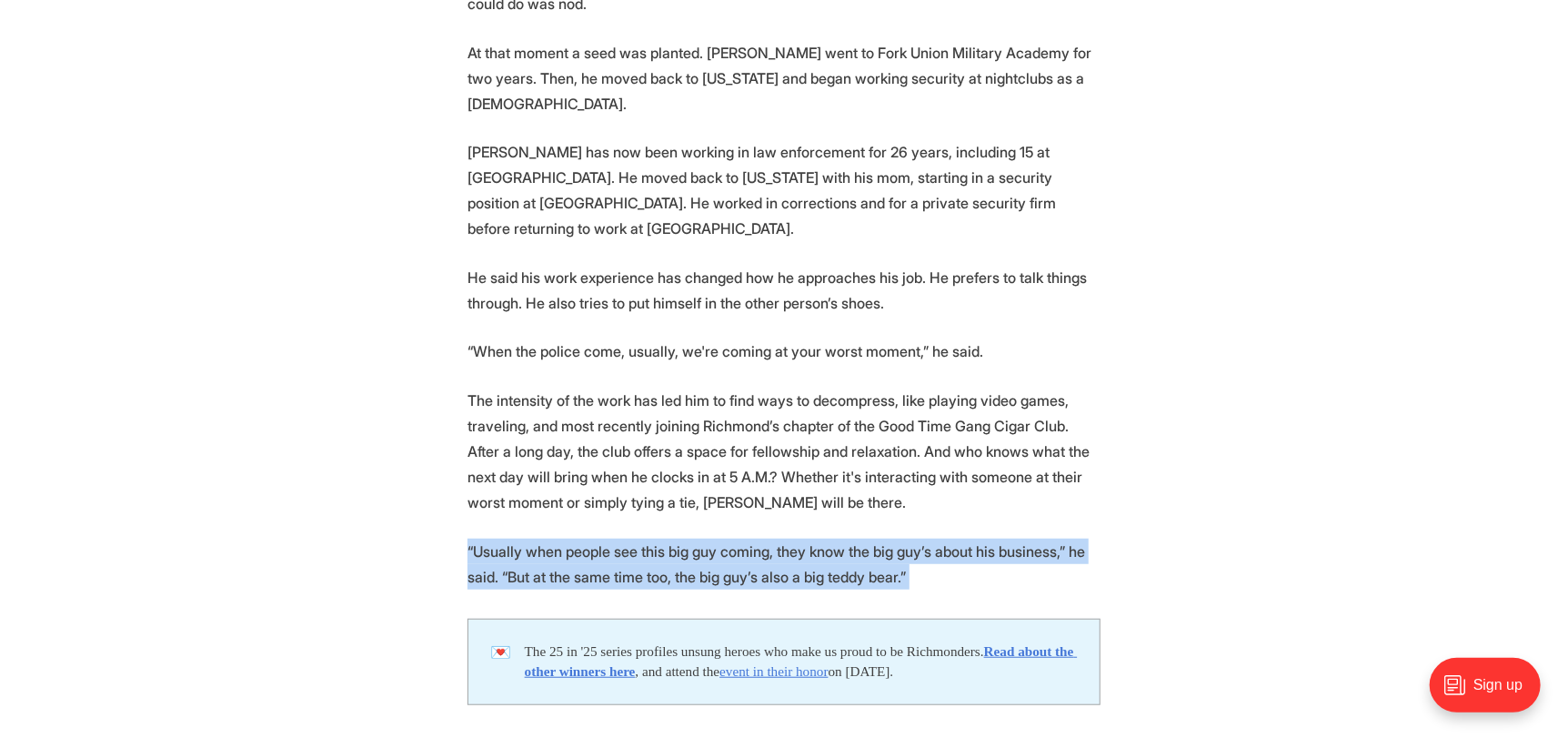
click at [1020, 539] on p "“Usually when people see this big guy coming, they know the big guy’s about his…" at bounding box center [784, 564] width 633 height 51
click at [1036, 539] on p "“Usually when people see this big guy coming, they know the big guy’s about his…" at bounding box center [784, 564] width 633 height 51
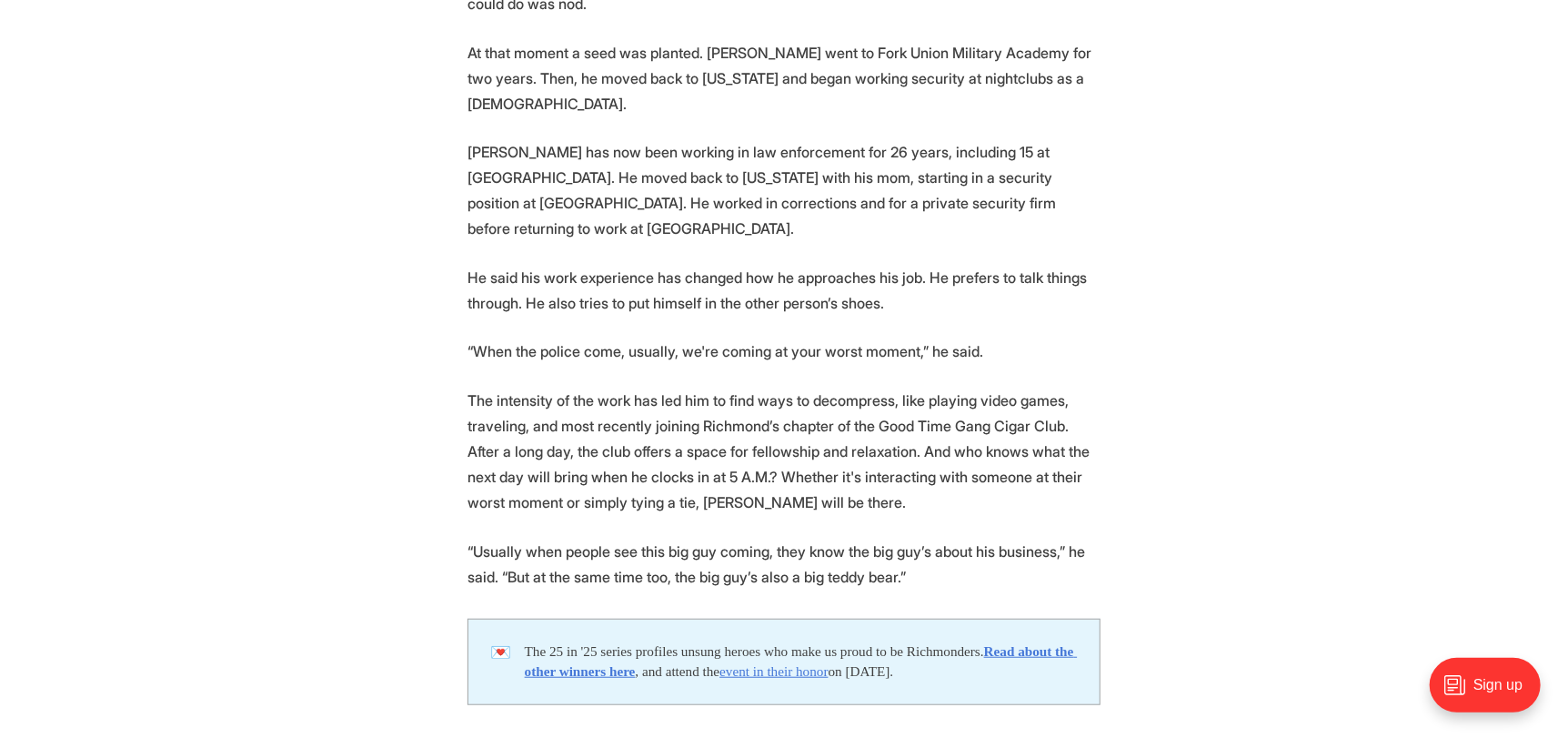
click at [1022, 388] on p "The intensity of the work has led him to find ways to decompress, like playing …" at bounding box center [784, 451] width 633 height 127
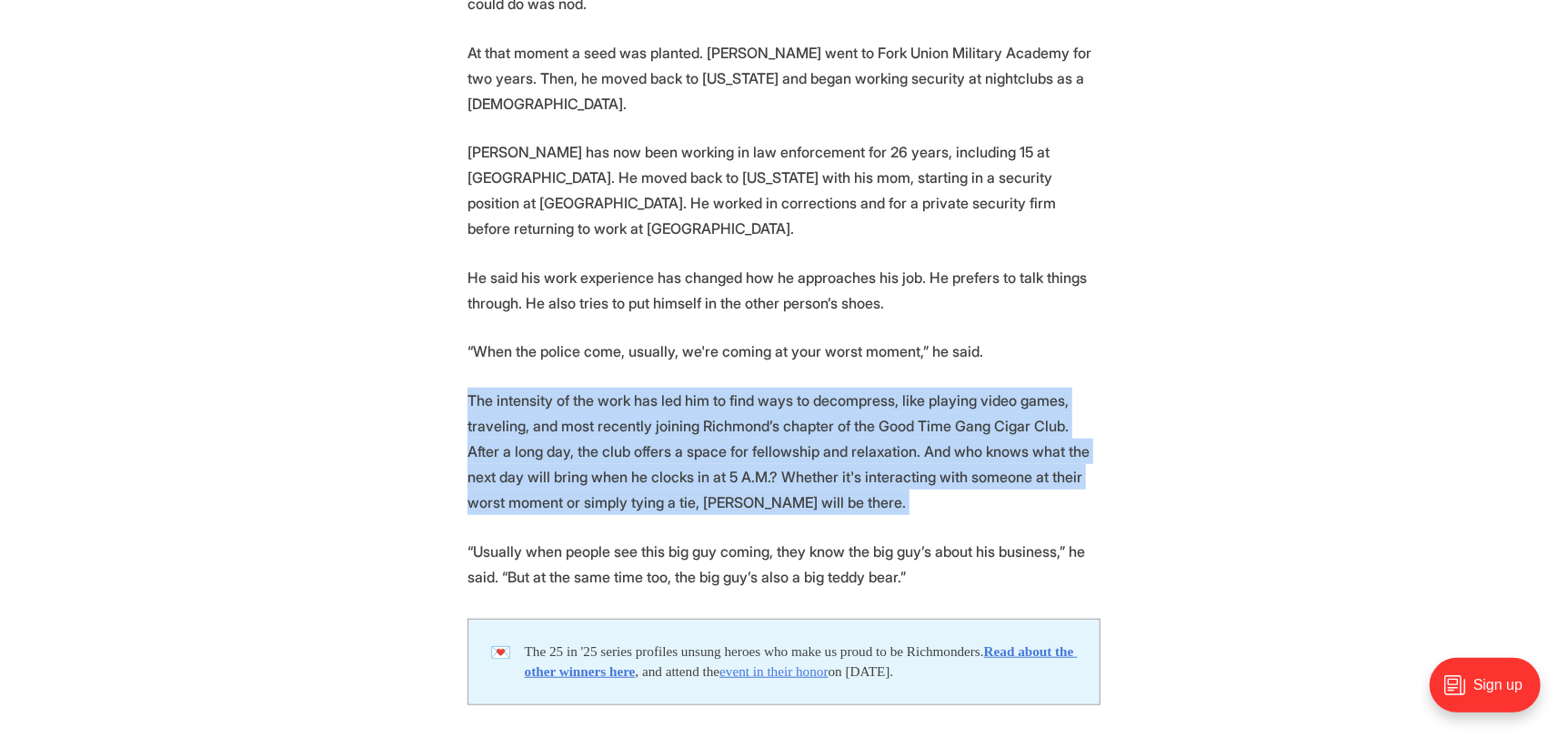
click at [1022, 388] on p "The intensity of the work has led him to find ways to decompress, like playing …" at bounding box center [784, 451] width 633 height 127
click at [1030, 388] on p "The intensity of the work has led him to find ways to decompress, like playing …" at bounding box center [784, 451] width 633 height 127
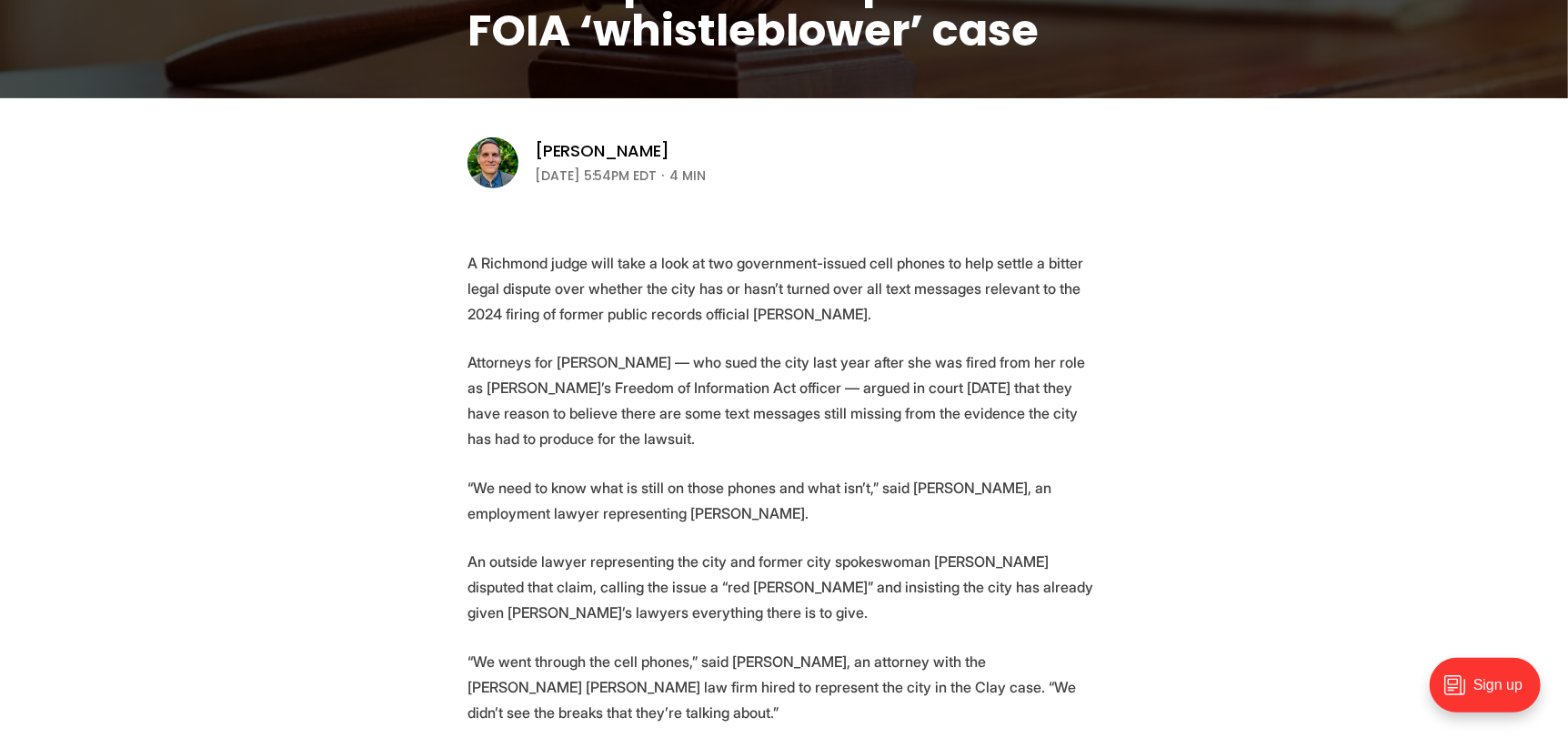
scroll to position [726, 0]
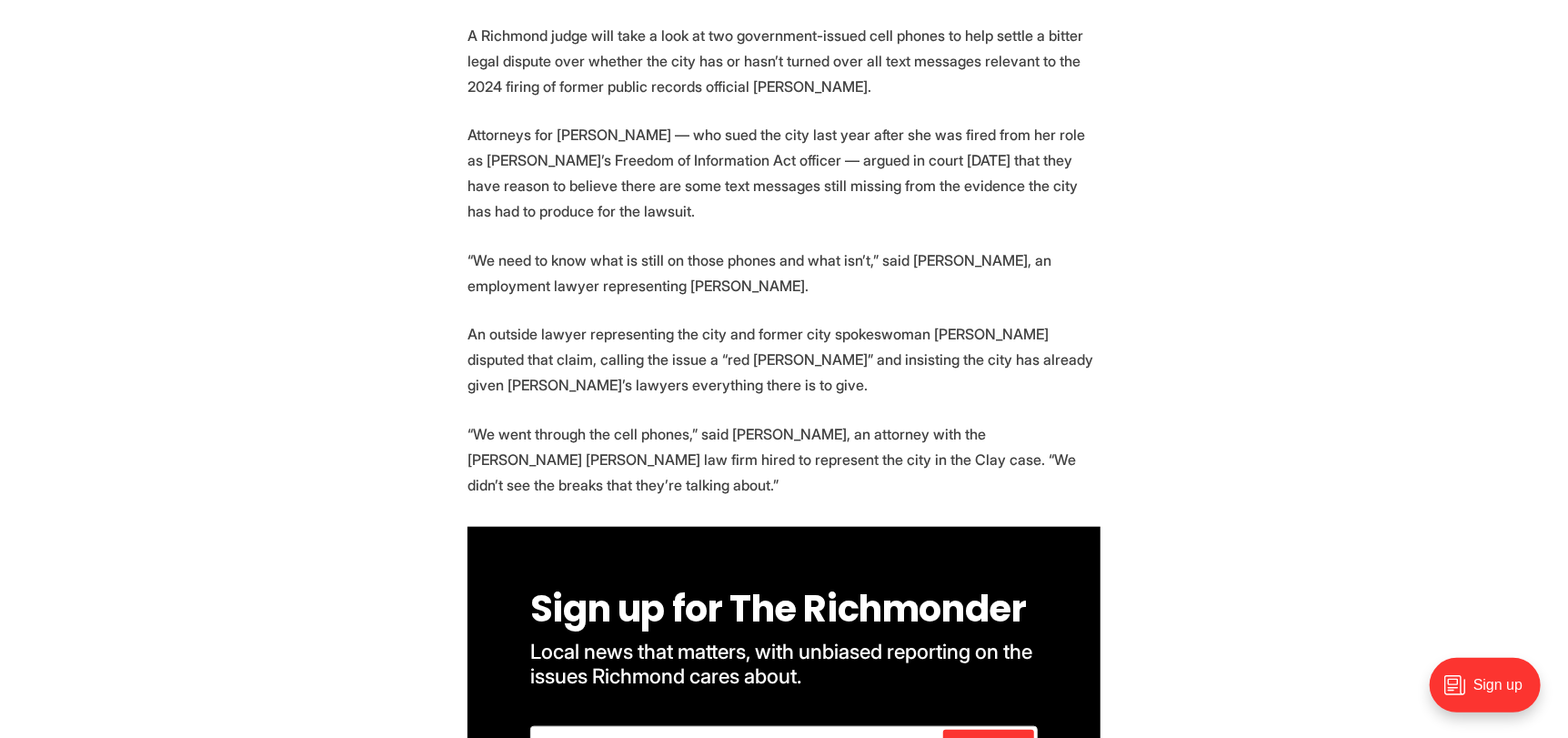
click at [1036, 141] on p "Attorneys for [PERSON_NAME] — who sued the city last year after she was fired f…" at bounding box center [784, 172] width 633 height 102
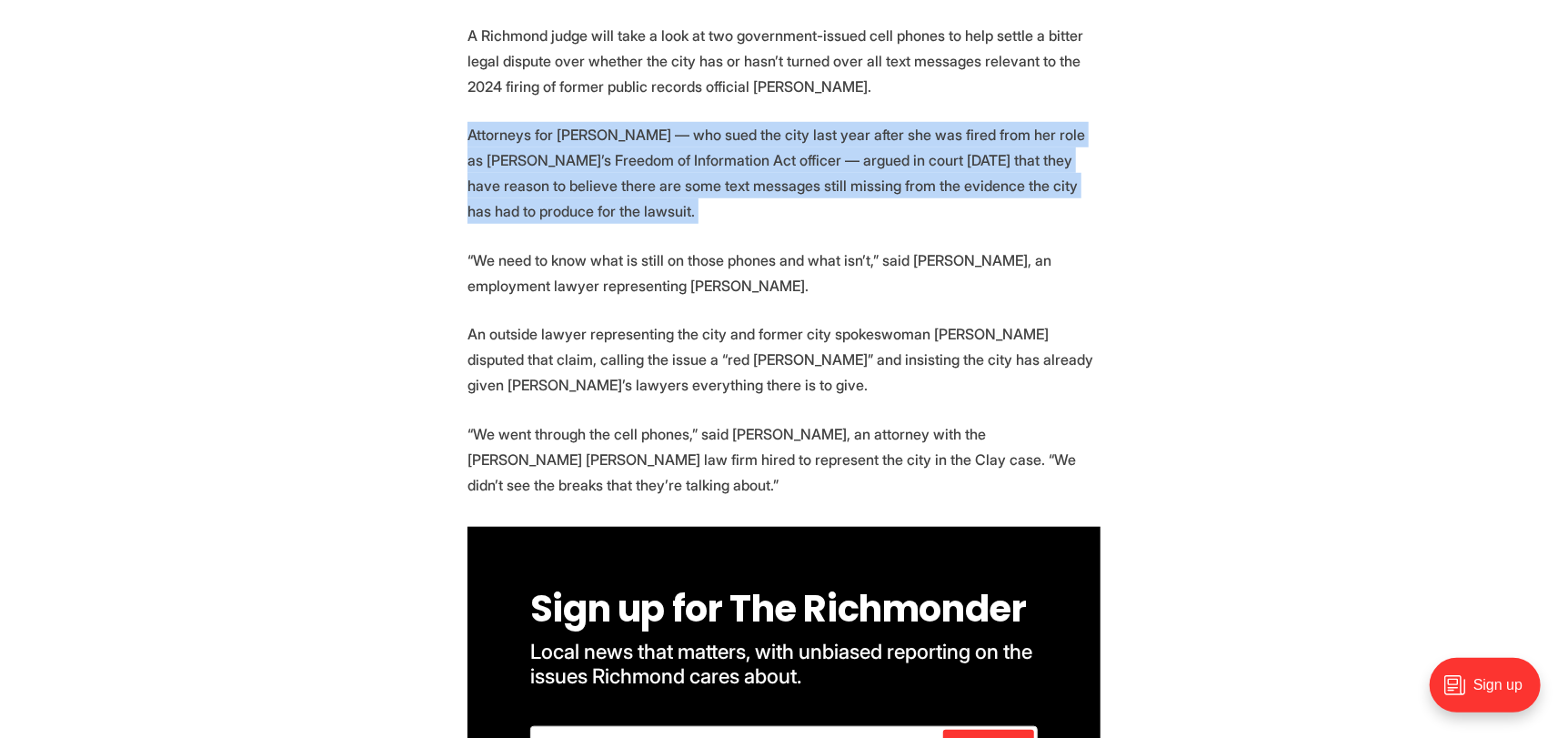
click at [1036, 141] on p "Attorneys for [PERSON_NAME] — who sued the city last year after she was fired f…" at bounding box center [784, 172] width 633 height 102
click at [1041, 144] on p "Attorneys for [PERSON_NAME] — who sued the city last year after she was fired f…" at bounding box center [784, 172] width 633 height 102
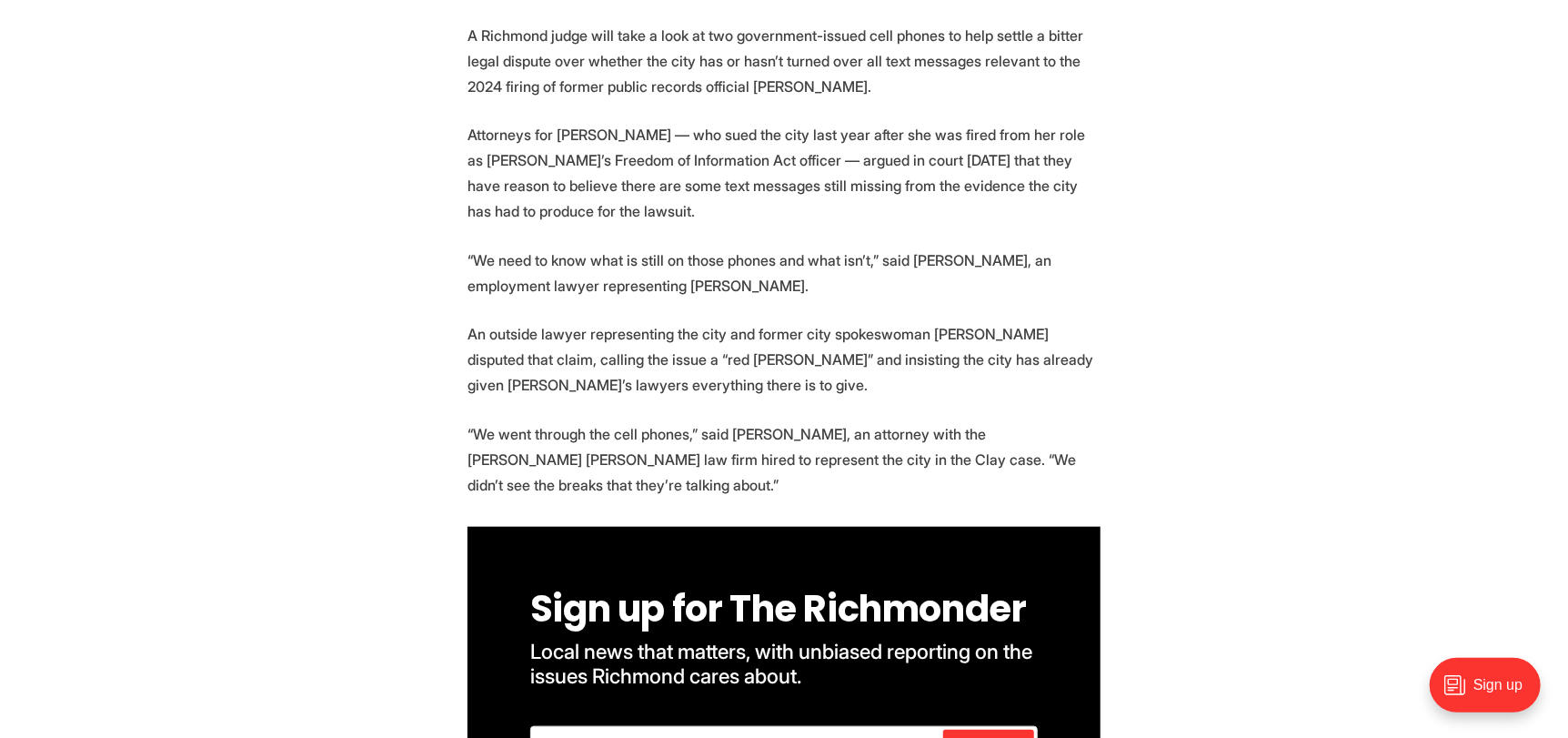
click at [1048, 150] on p "Attorneys for [PERSON_NAME] — who sued the city last year after she was fired f…" at bounding box center [784, 172] width 633 height 102
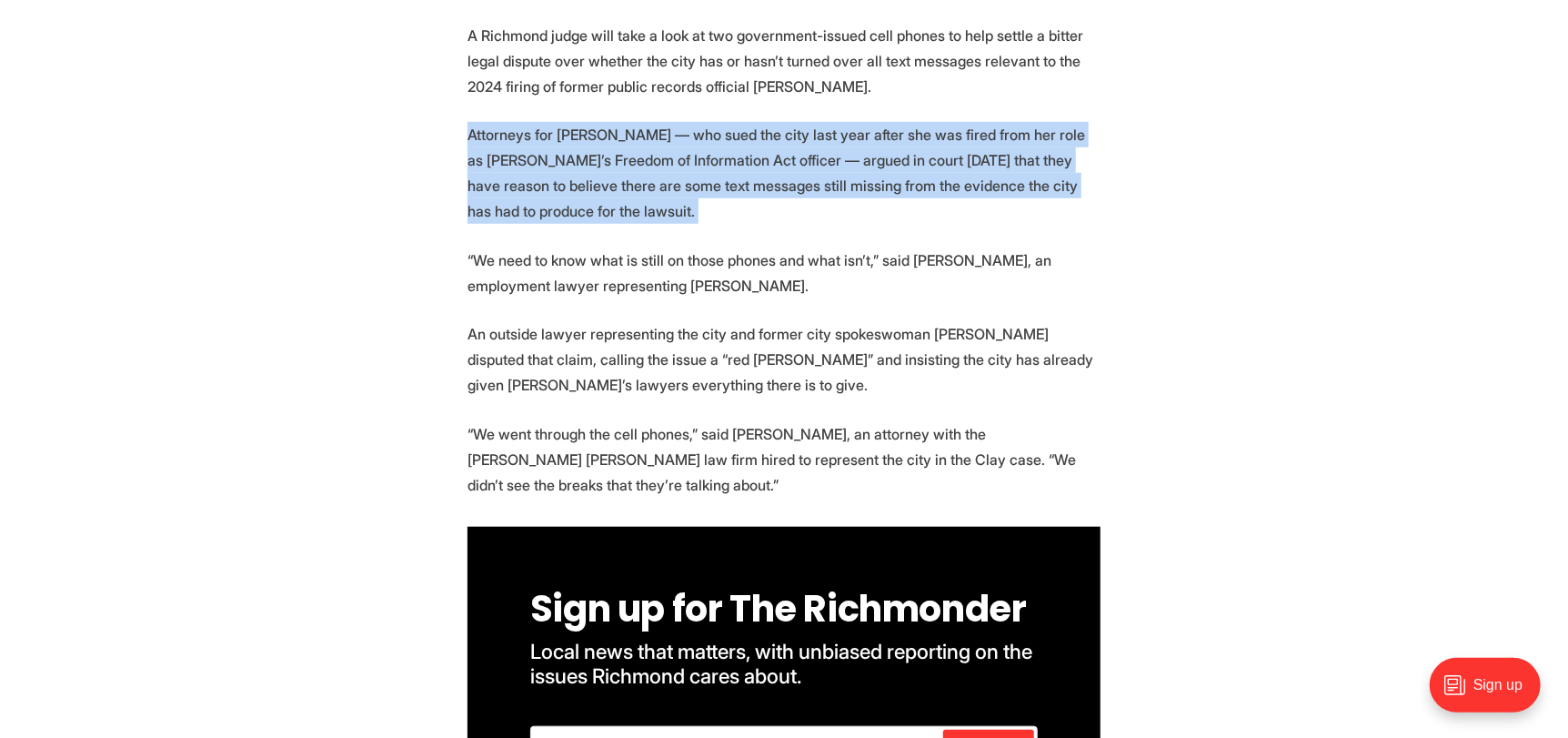
click at [1048, 150] on p "Attorneys for [PERSON_NAME] — who sued the city last year after she was fired f…" at bounding box center [784, 172] width 633 height 102
click at [1056, 152] on p "Attorneys for [PERSON_NAME] — who sued the city last year after she was fired f…" at bounding box center [784, 172] width 633 height 102
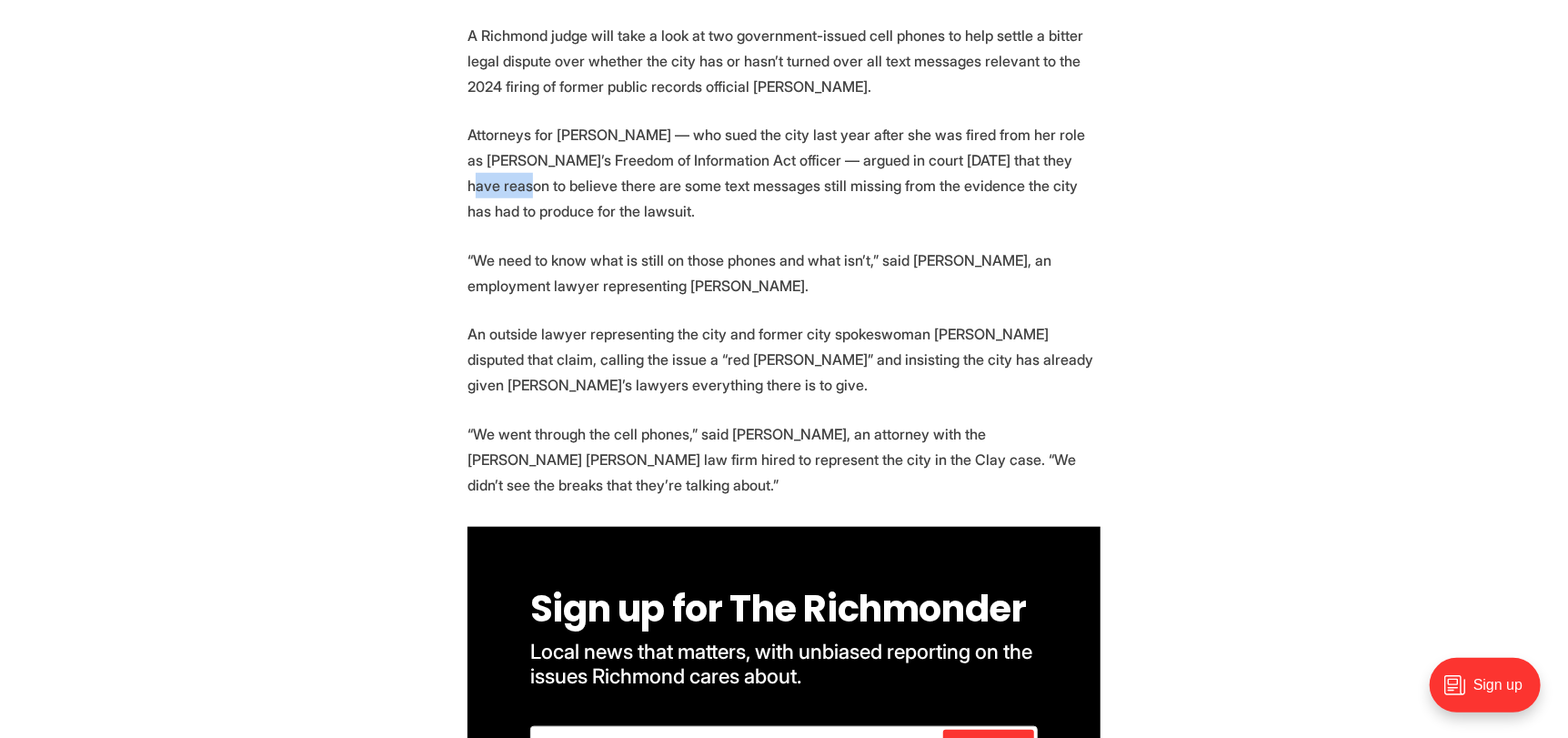
click at [1056, 152] on p "Attorneys for [PERSON_NAME] — who sued the city last year after she was fired f…" at bounding box center [784, 172] width 633 height 102
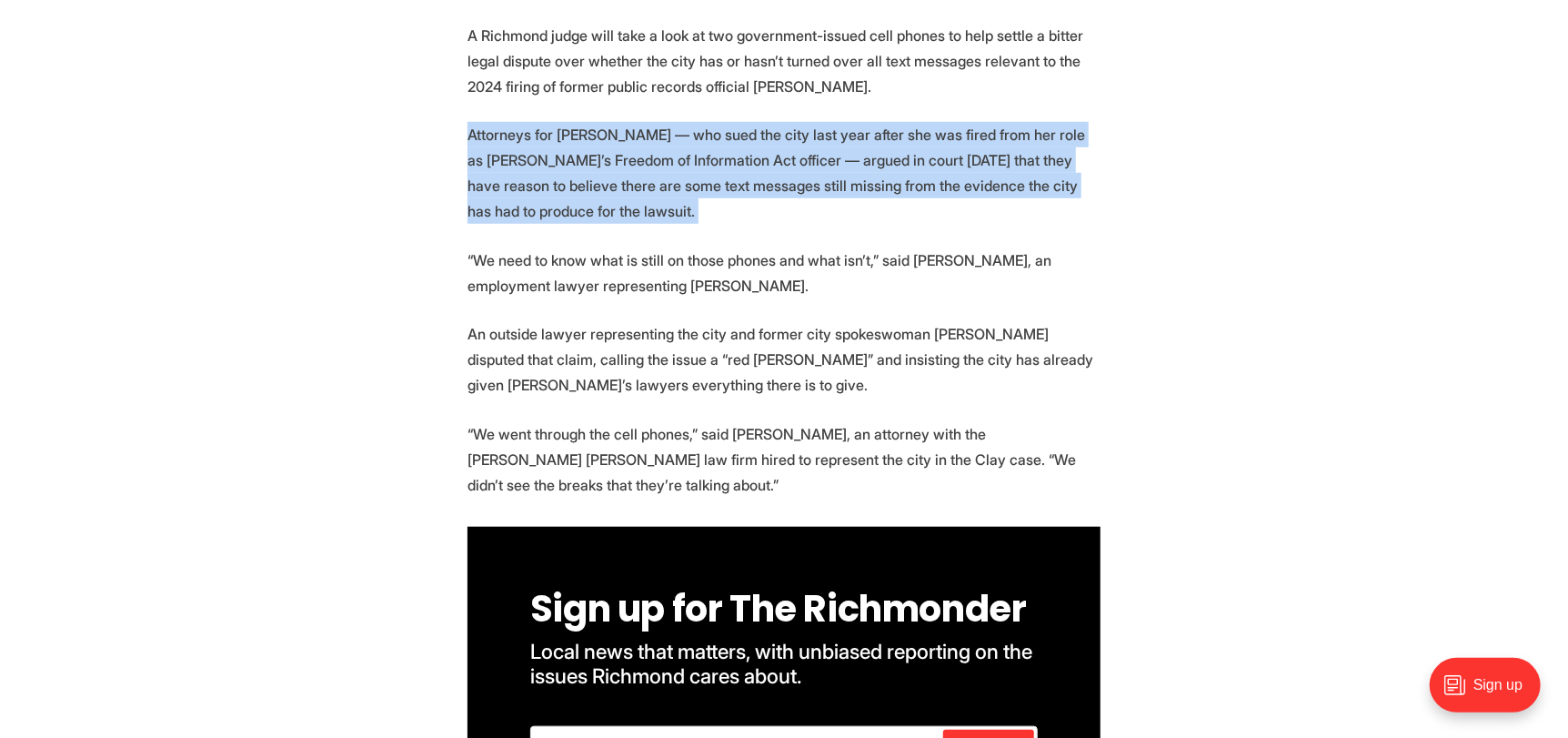
click at [1056, 152] on p "Attorneys for [PERSON_NAME] — who sued the city last year after she was fired f…" at bounding box center [784, 172] width 633 height 102
click at [1052, 147] on p "Attorneys for [PERSON_NAME] — who sued the city last year after she was fired f…" at bounding box center [784, 172] width 633 height 102
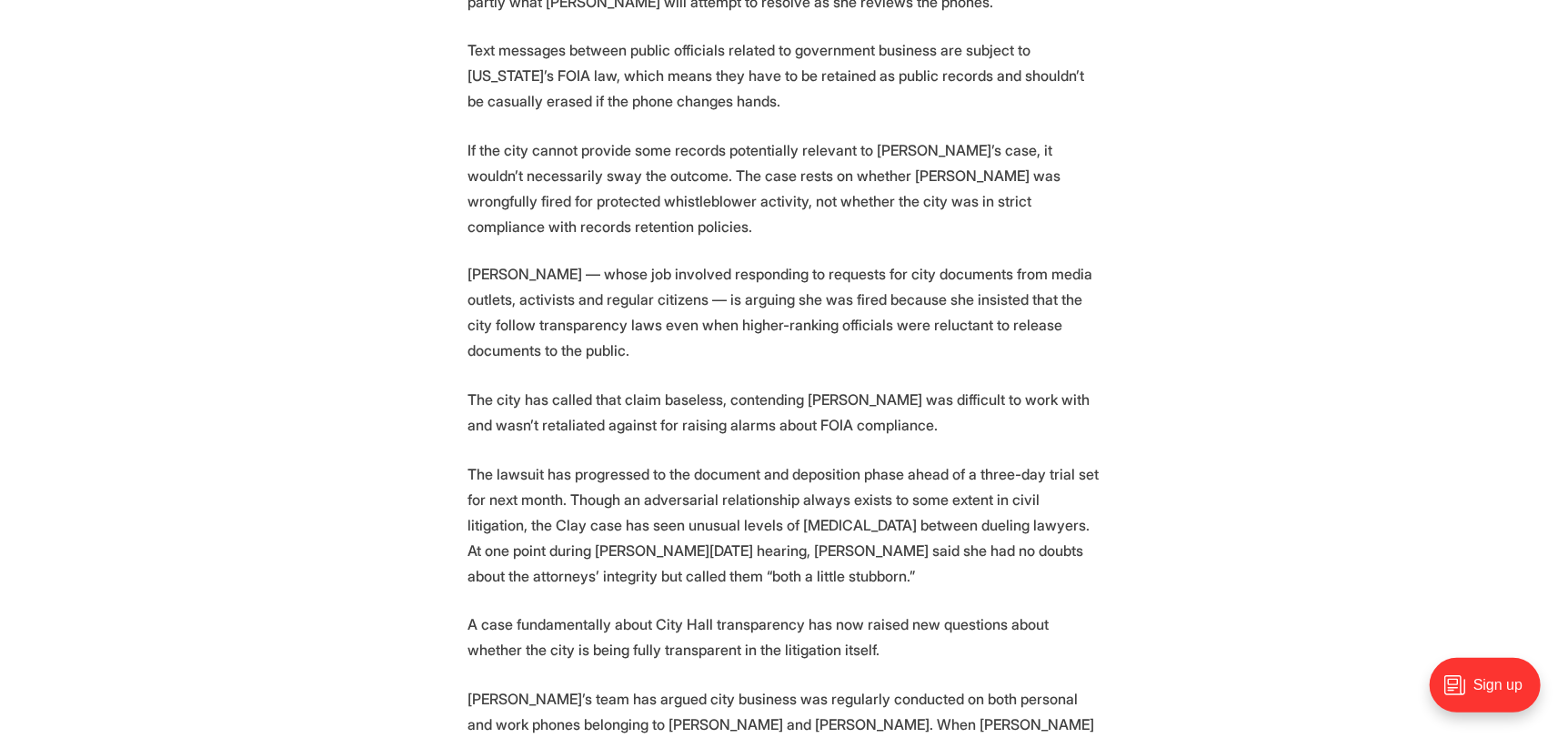
scroll to position [1910, 0]
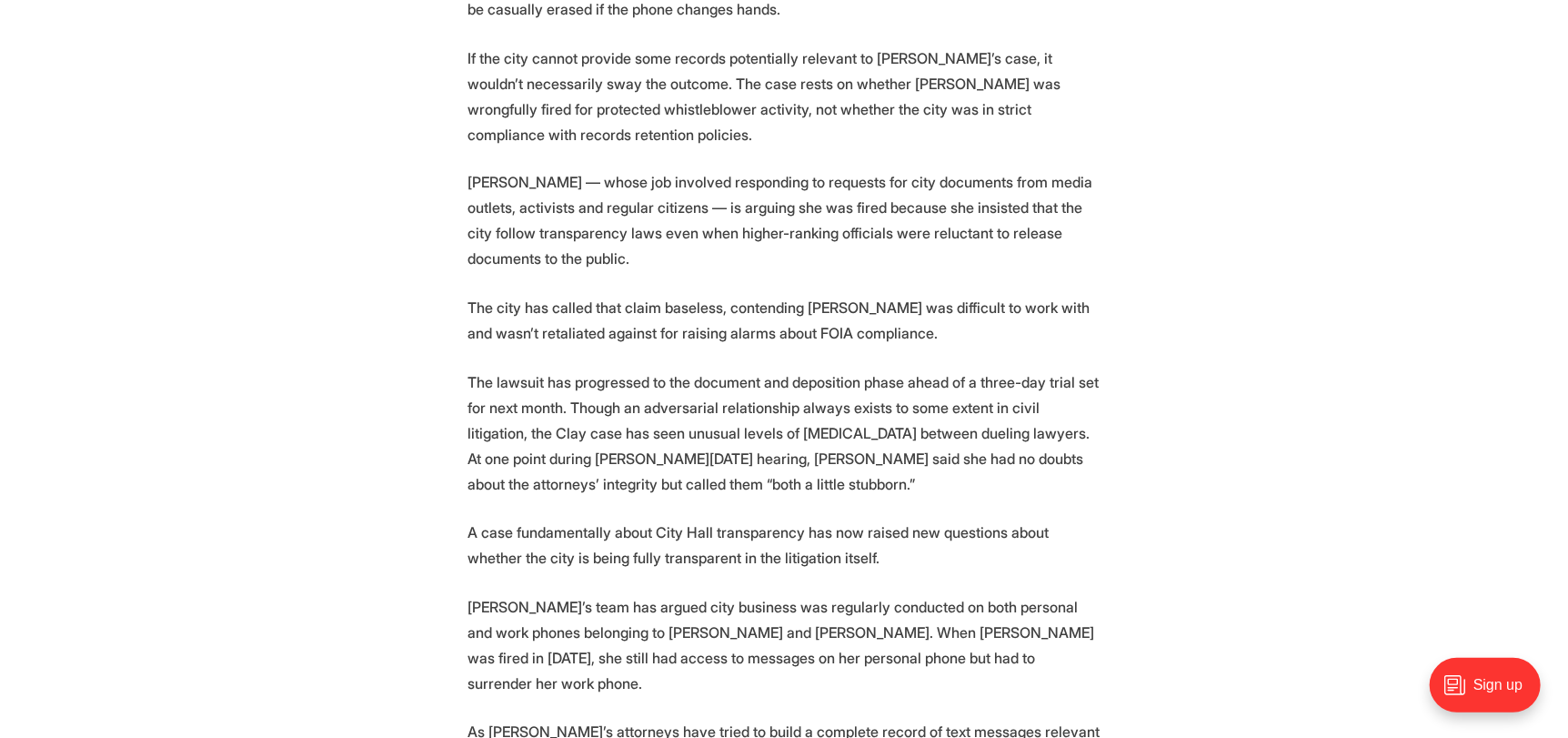
click at [1132, 214] on section "A Richmond judge will take a look at two government-issued cell phones to help …" at bounding box center [784, 295] width 1568 height 2959
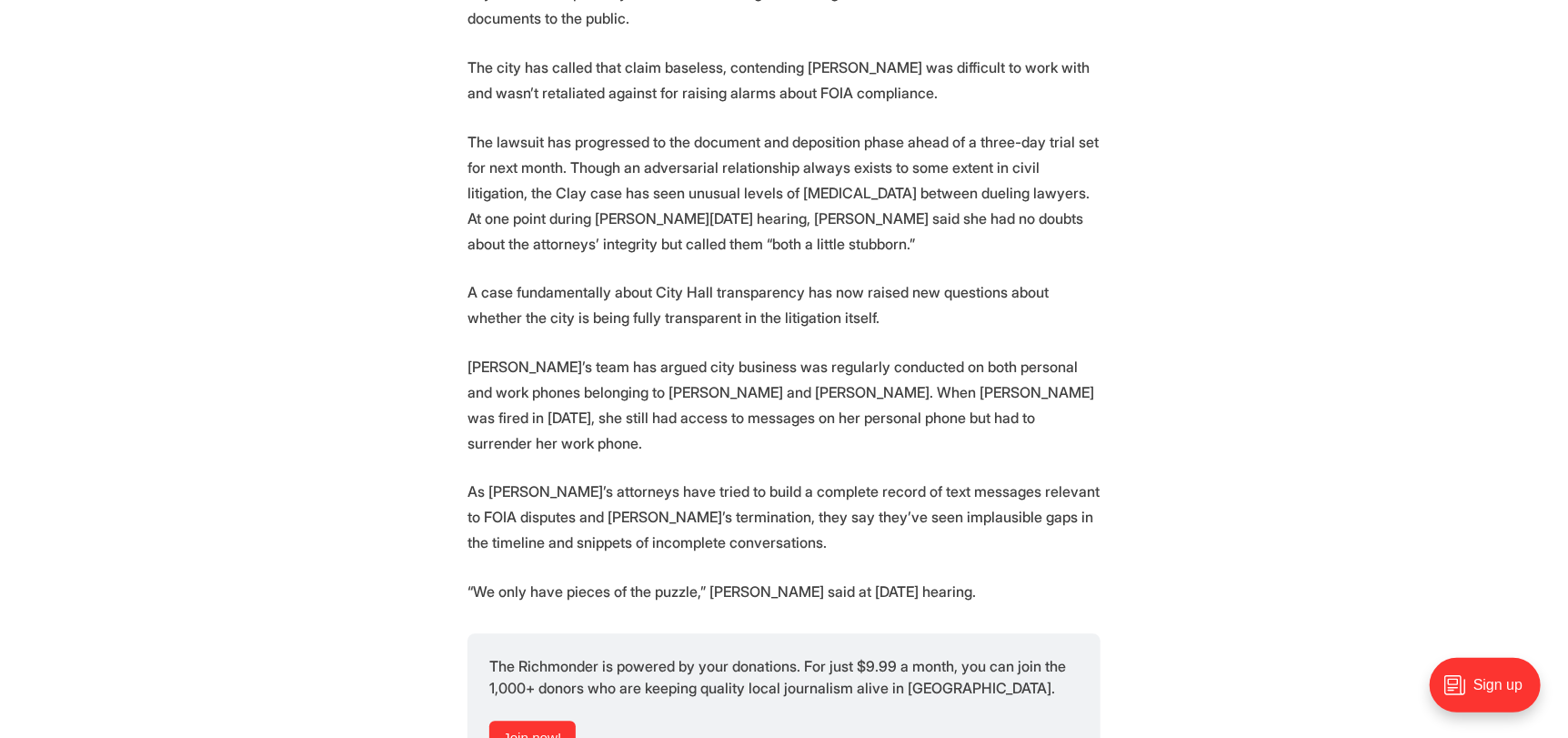
scroll to position [2183, 0]
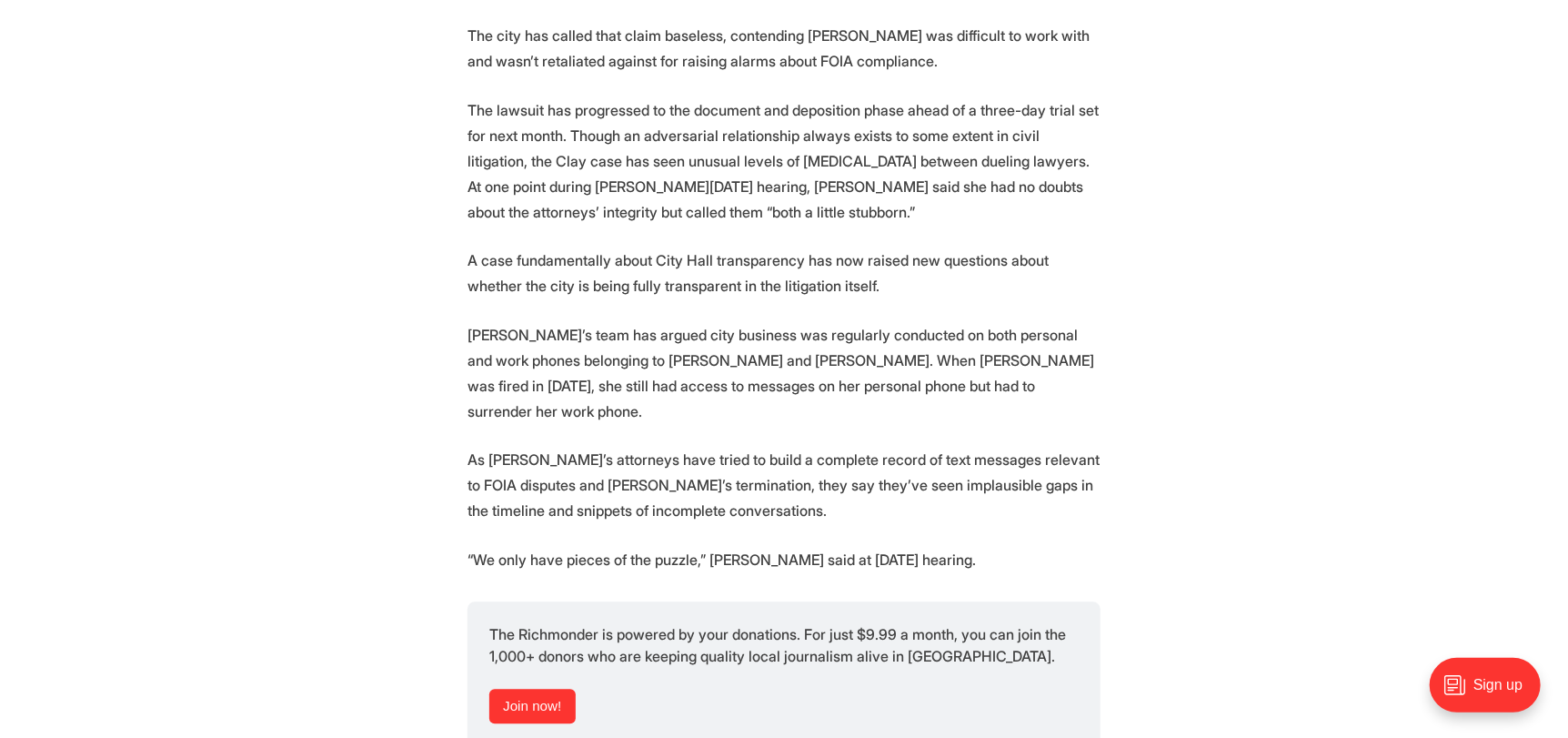
click at [1134, 215] on section "A Richmond judge will take a look at two government-issued cell phones to help …" at bounding box center [784, 21] width 1568 height 2959
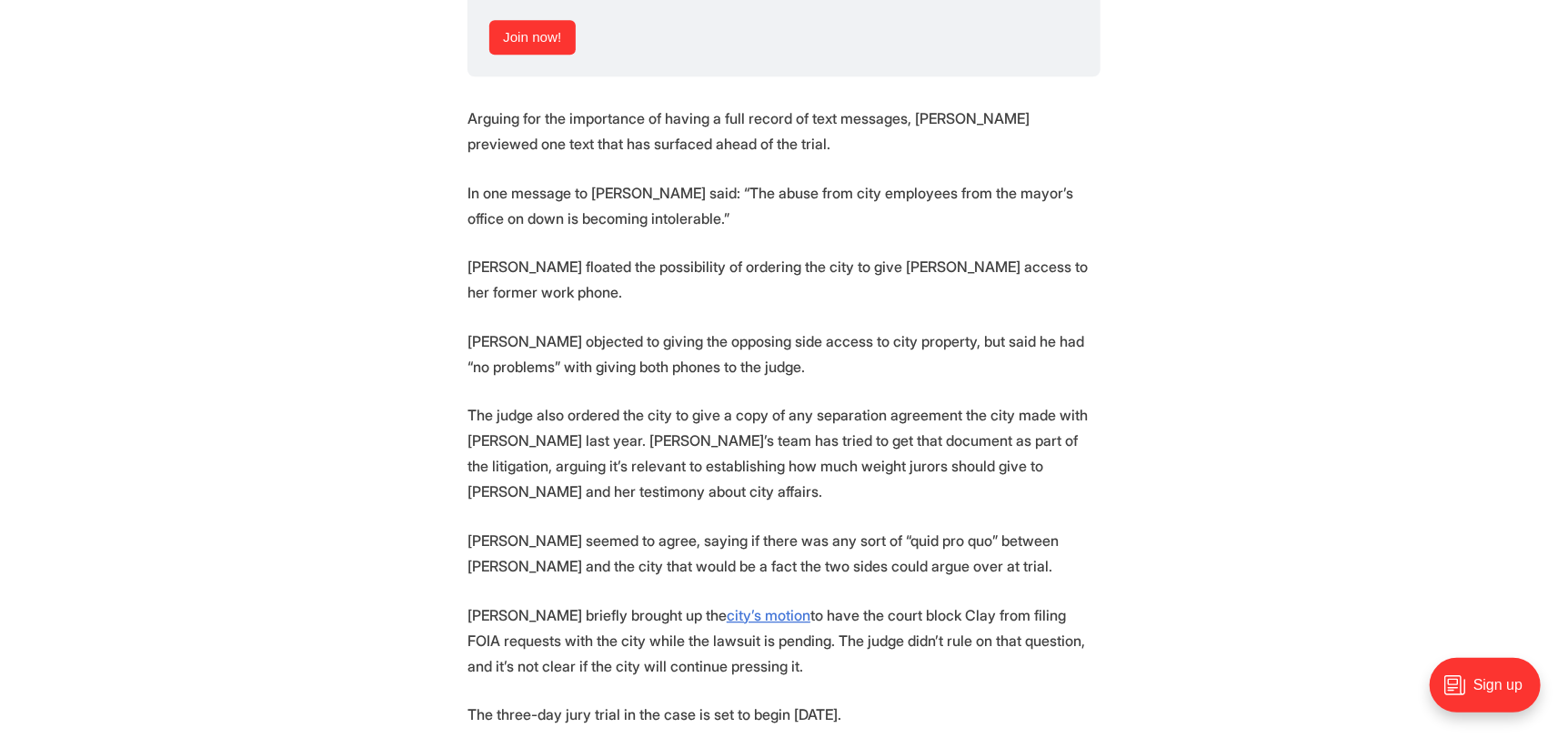
scroll to position [2820, 0]
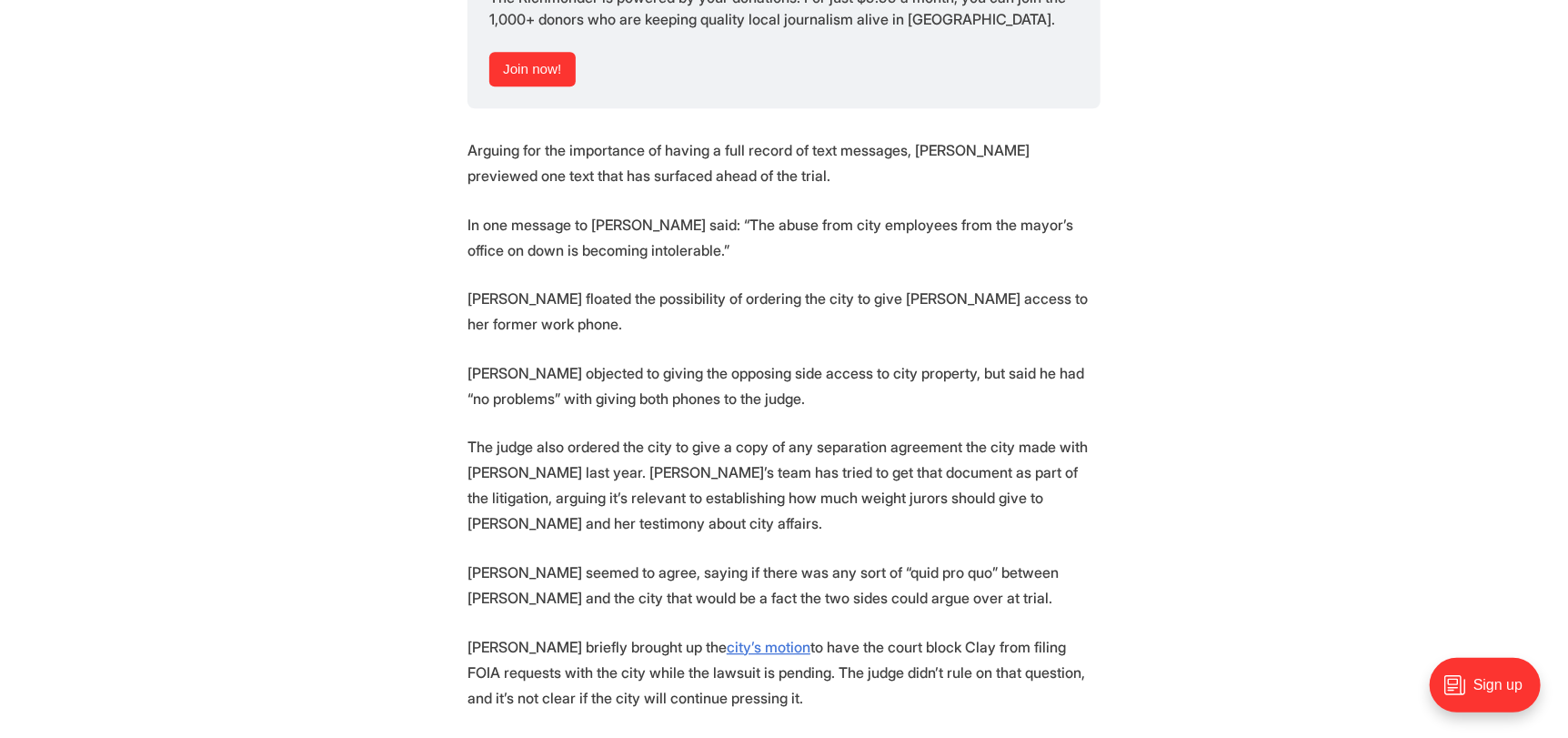
click at [507, 434] on p "The judge also ordered the city to give a copy of any separation agreement the …" at bounding box center [784, 484] width 633 height 102
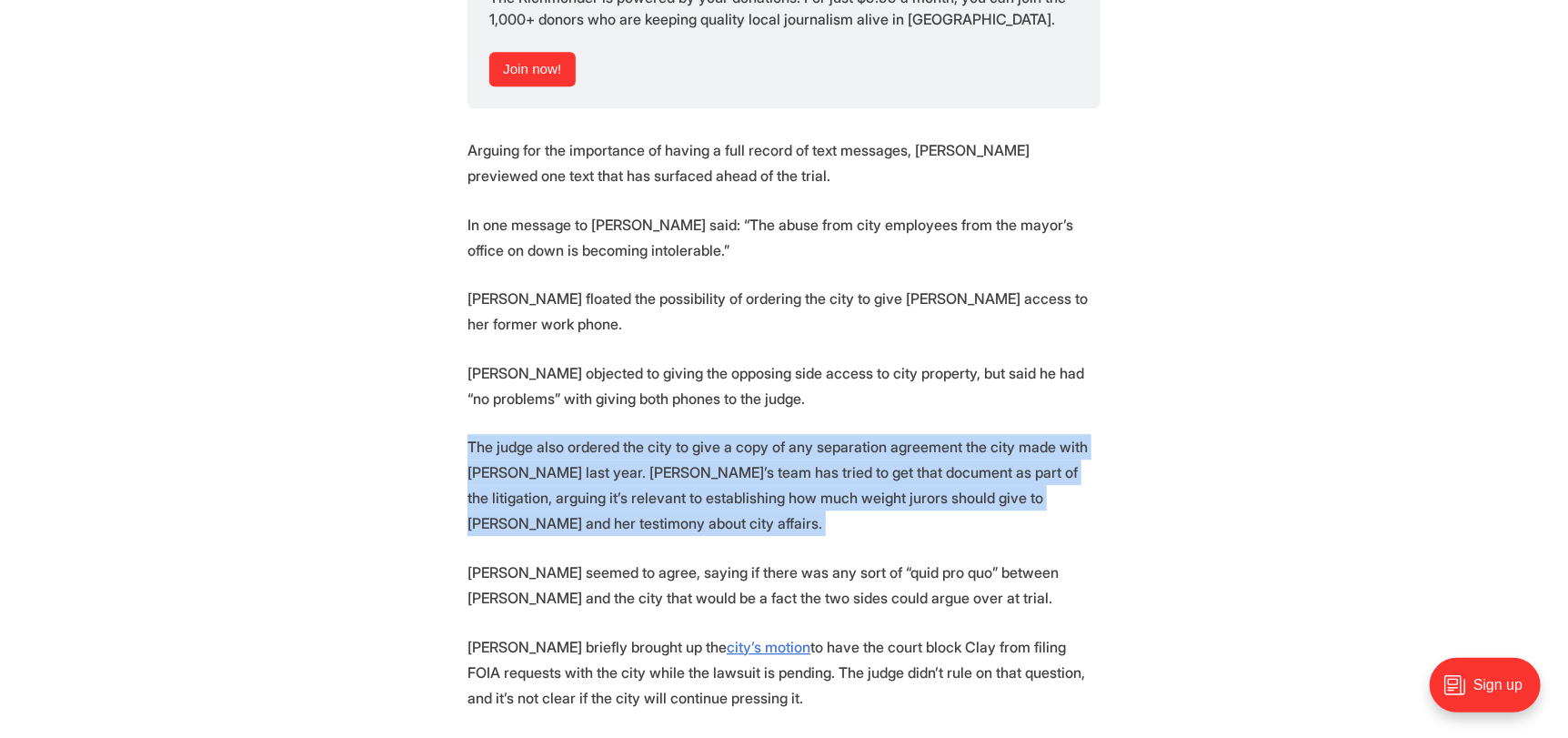
click at [507, 434] on p "The judge also ordered the city to give a copy of any separation agreement the …" at bounding box center [784, 484] width 633 height 102
click at [605, 434] on p "The judge also ordered the city to give a copy of any separation agreement the …" at bounding box center [784, 484] width 633 height 102
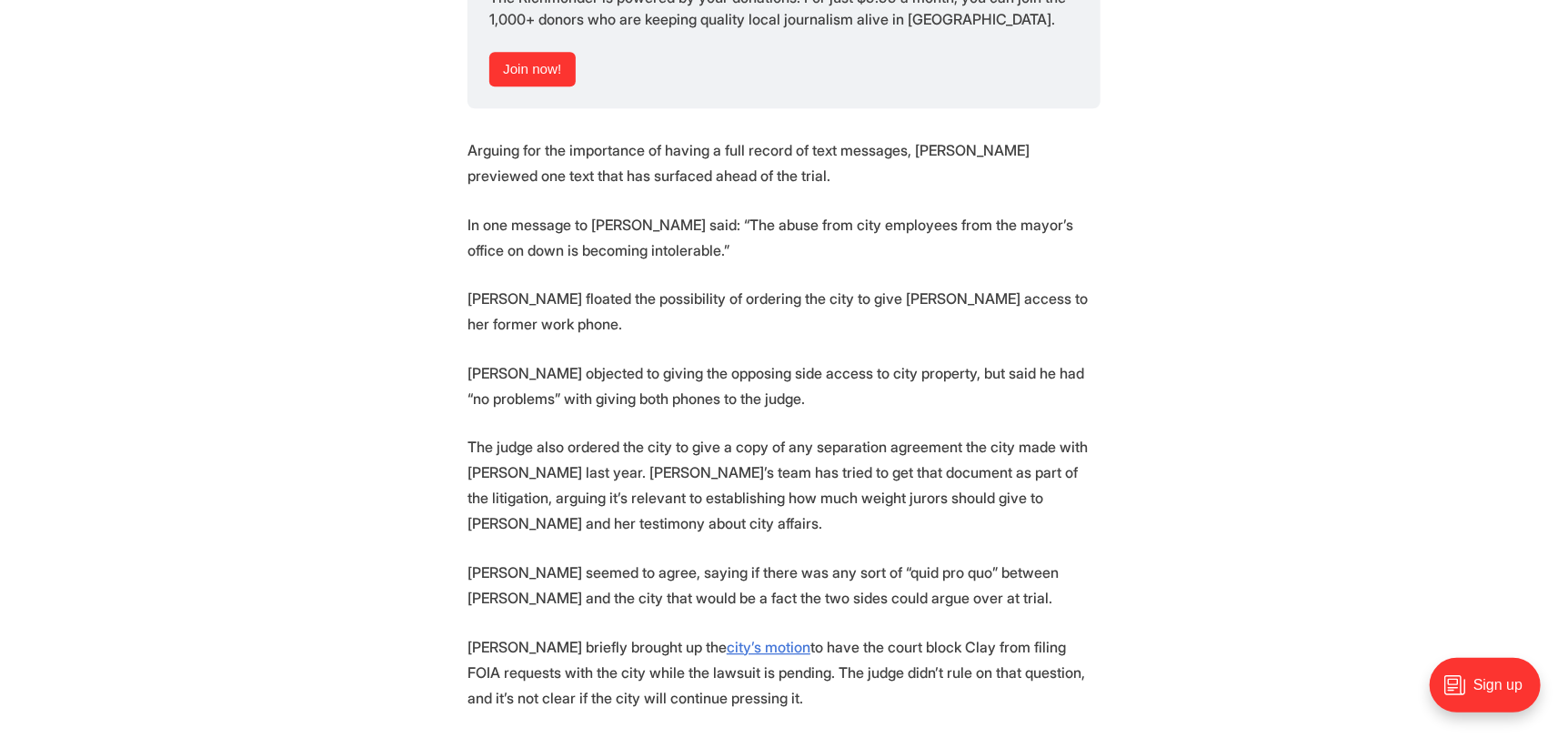
click at [617, 434] on p "The judge also ordered the city to give a copy of any separation agreement the …" at bounding box center [784, 484] width 633 height 102
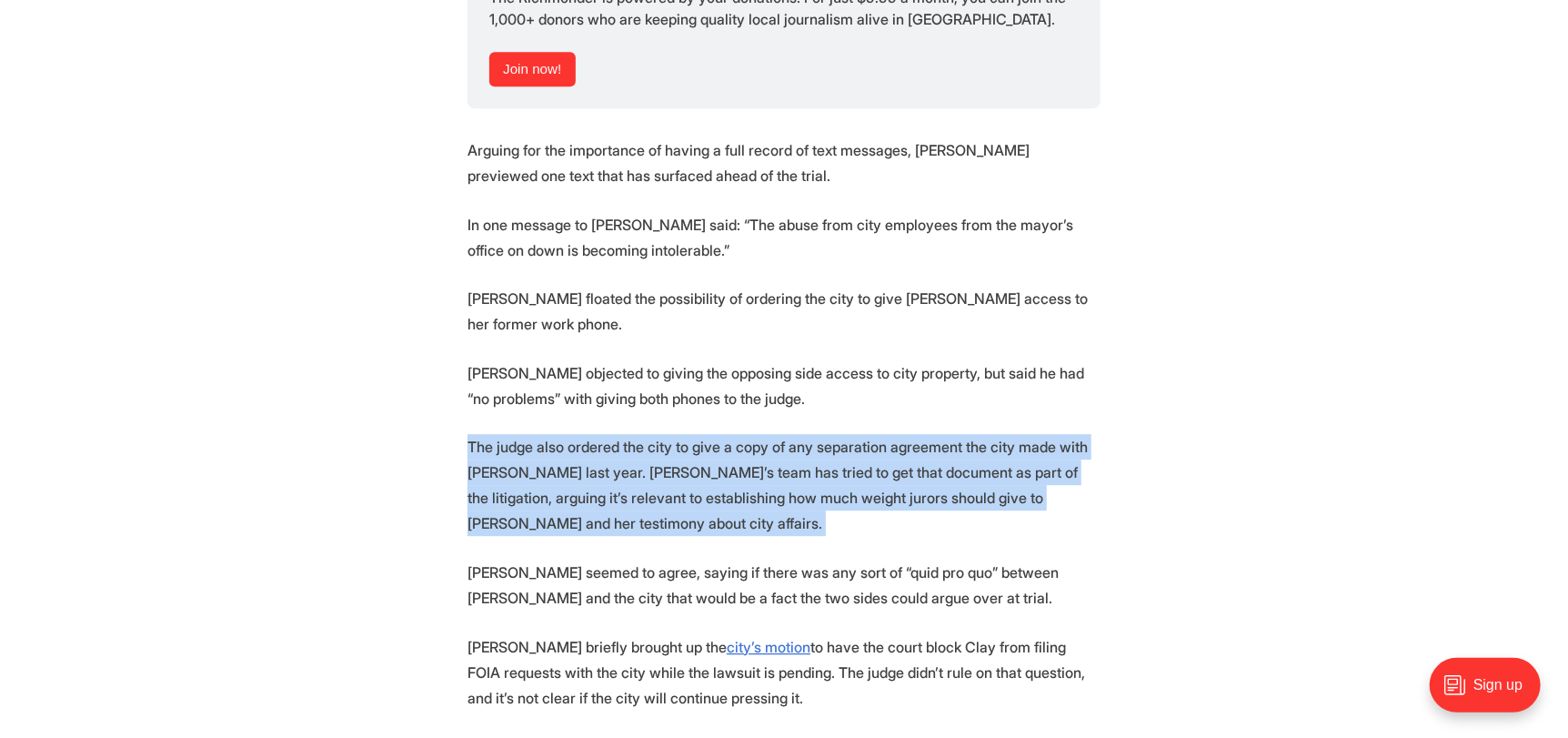
click at [617, 434] on p "The judge also ordered the city to give a copy of any separation agreement the …" at bounding box center [784, 484] width 633 height 102
click at [704, 434] on p "The judge also ordered the city to give a copy of any separation agreement the …" at bounding box center [784, 484] width 633 height 102
